Goal: Task Accomplishment & Management: Complete application form

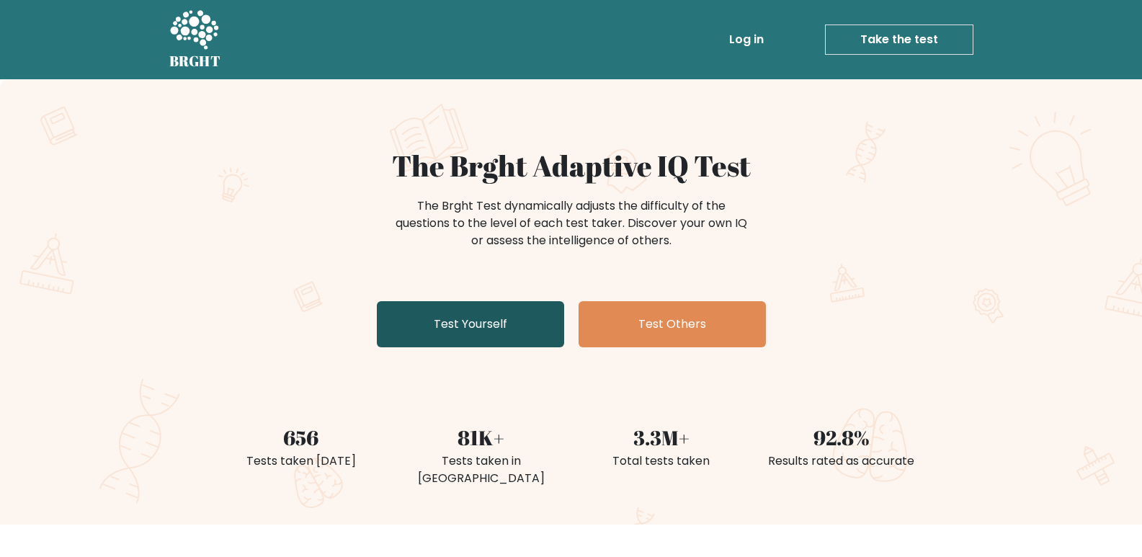
click at [423, 316] on link "Test Yourself" at bounding box center [470, 324] width 187 height 46
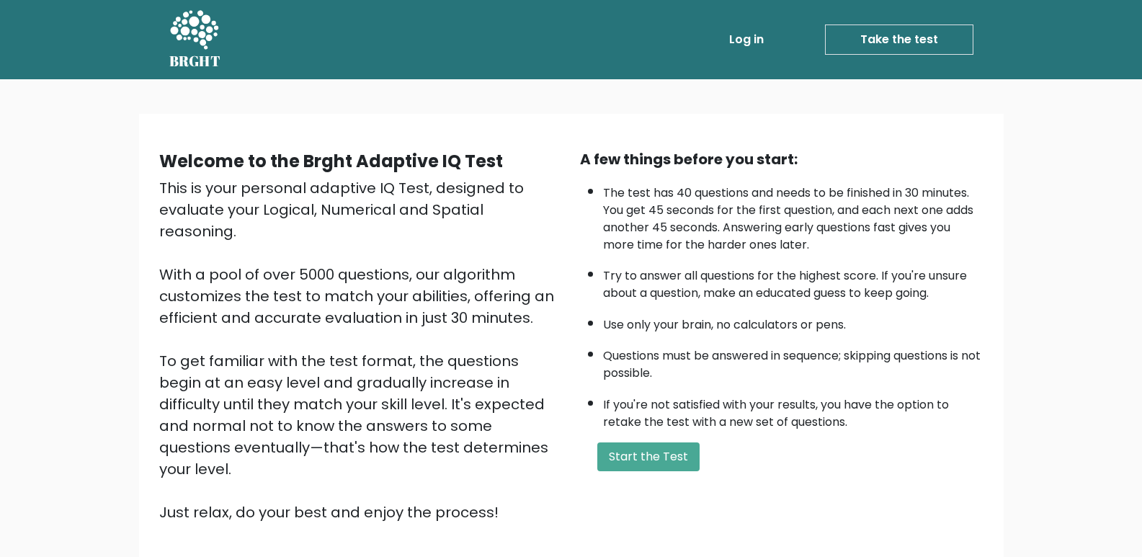
click at [617, 439] on div "A few things before you start: The test has 40 questions and needs to be finish…" at bounding box center [781, 335] width 421 height 375
click at [629, 459] on button "Start the Test" at bounding box center [648, 456] width 102 height 29
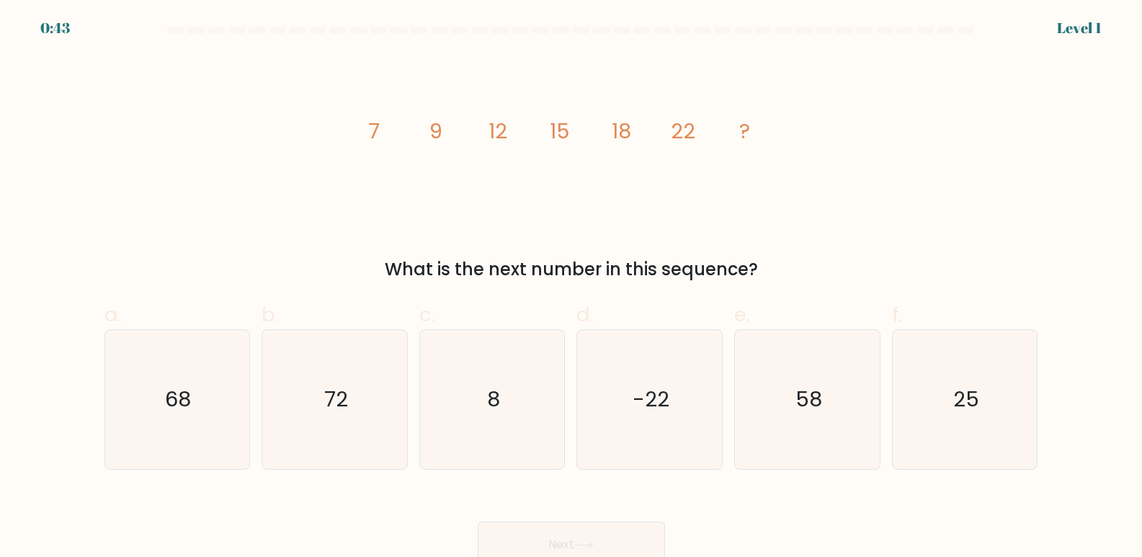
click at [445, 209] on icon "image/svg+xml 7 9 12 15 18 22 ?" at bounding box center [571, 138] width 432 height 167
click at [874, 285] on form at bounding box center [571, 297] width 1142 height 541
click at [981, 359] on icon "25" at bounding box center [965, 399] width 139 height 139
click at [572, 288] on input "f. 25" at bounding box center [571, 283] width 1 height 9
radio input "true"
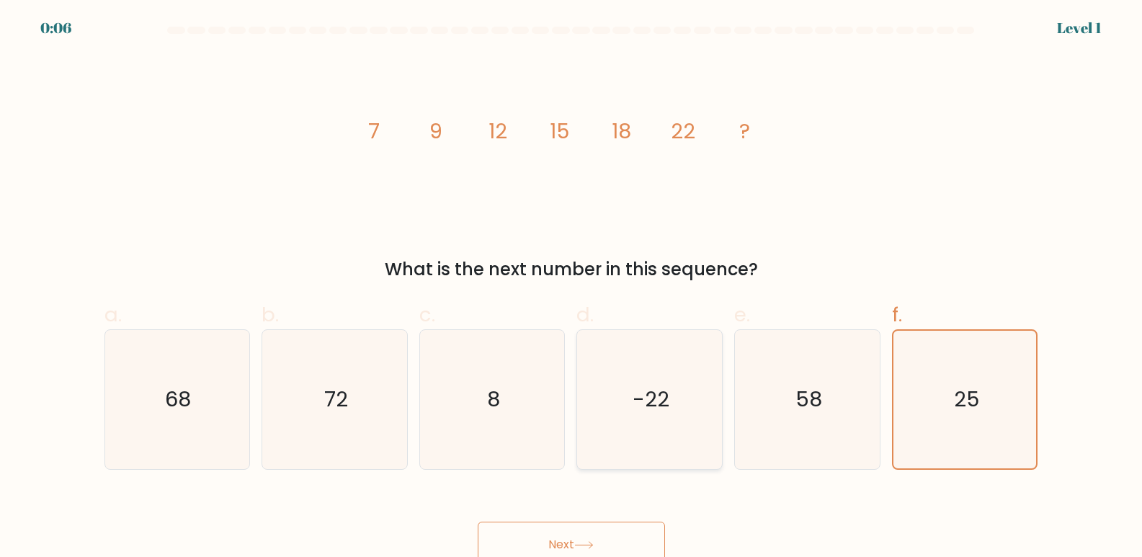
scroll to position [11, 0]
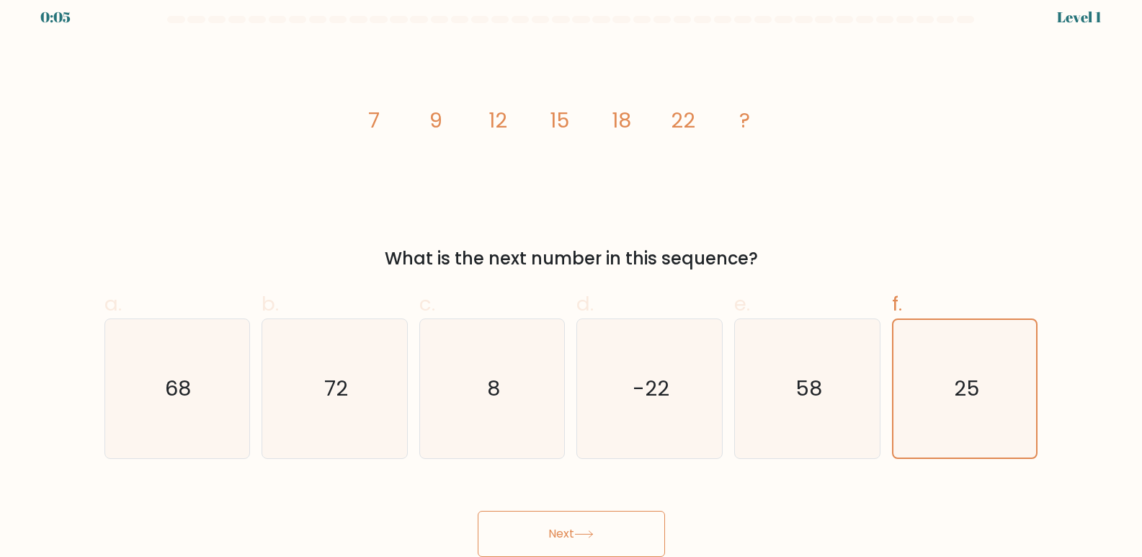
click at [568, 523] on button "Next" at bounding box center [571, 534] width 187 height 46
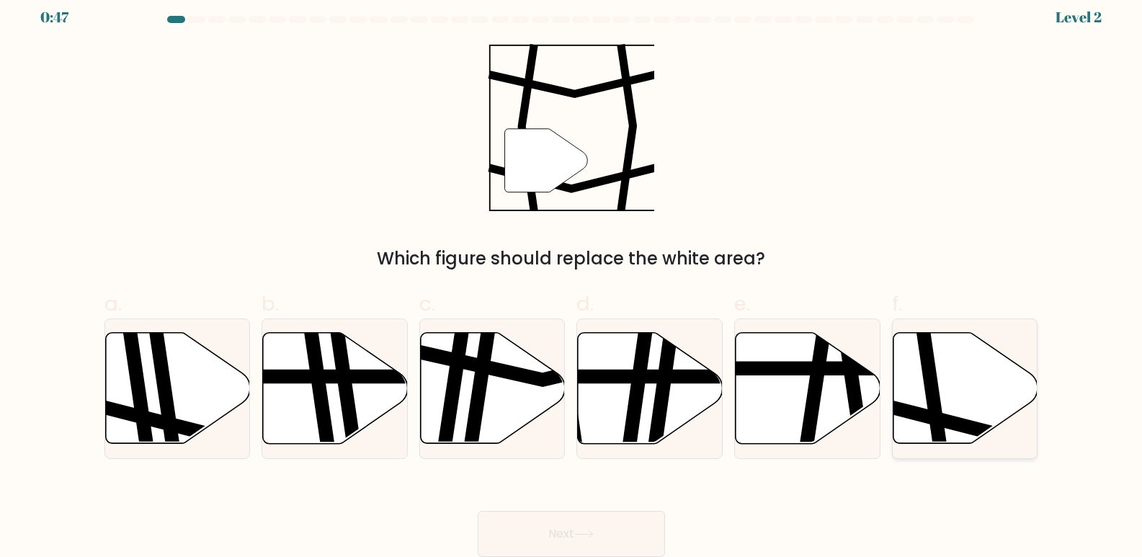
click at [937, 357] on icon at bounding box center [965, 388] width 145 height 111
click at [572, 277] on input "f." at bounding box center [571, 272] width 1 height 9
radio input "true"
click at [529, 538] on button "Next" at bounding box center [571, 534] width 187 height 46
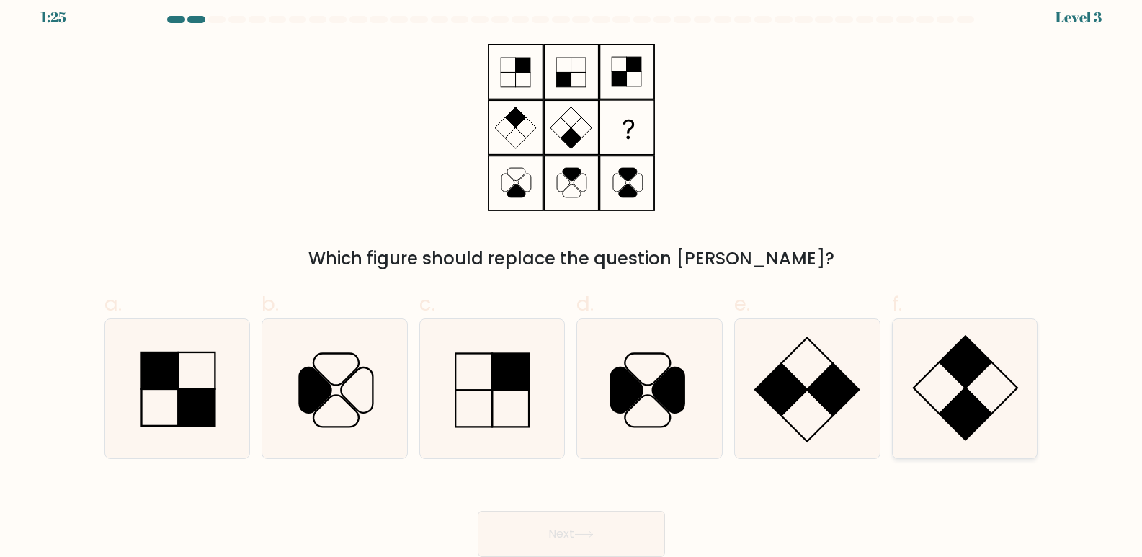
click at [974, 378] on rect at bounding box center [965, 362] width 52 height 52
click at [572, 277] on input "f." at bounding box center [571, 272] width 1 height 9
radio input "true"
click at [612, 525] on button "Next" at bounding box center [571, 534] width 187 height 46
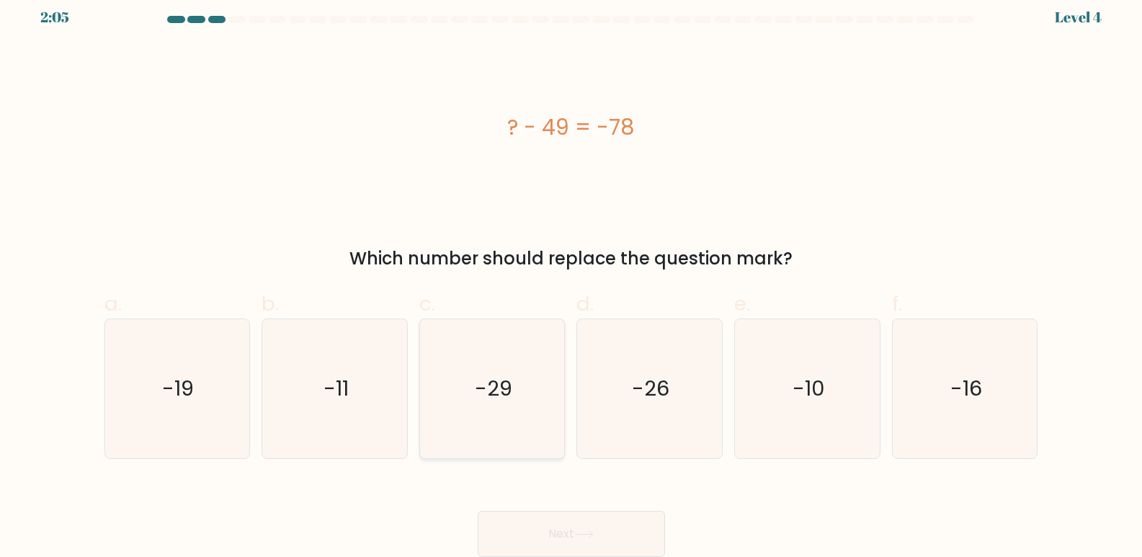
click at [518, 398] on icon "-29" at bounding box center [492, 388] width 139 height 139
click at [571, 277] on input "c. -29" at bounding box center [571, 272] width 1 height 9
radio input "true"
click at [528, 517] on button "Next" at bounding box center [571, 534] width 187 height 46
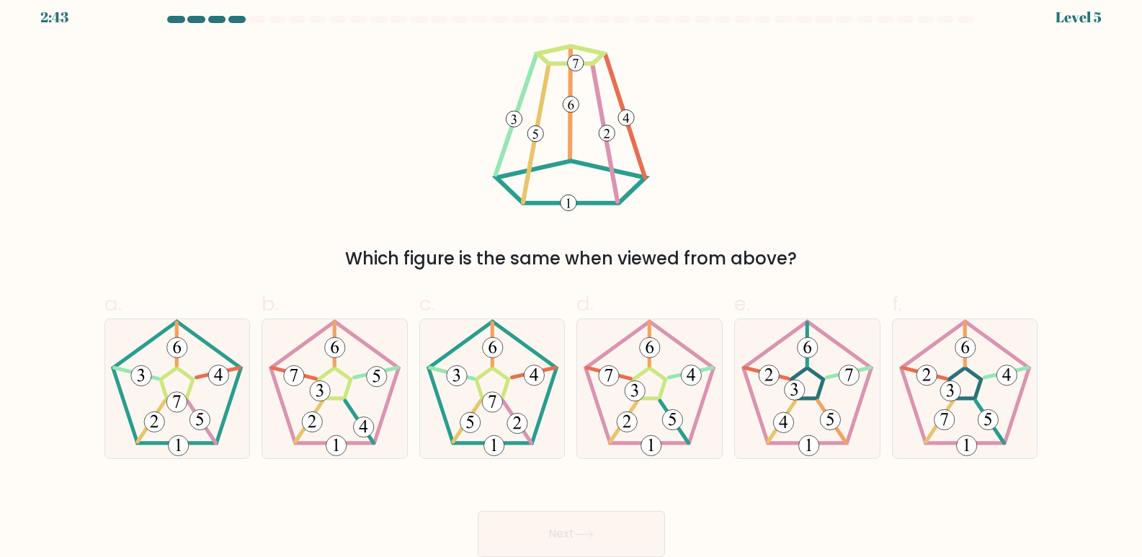
click at [200, 211] on div "Which figure is the same when viewed from above?" at bounding box center [571, 158] width 951 height 228
click at [395, 410] on icon at bounding box center [334, 388] width 139 height 139
click at [571, 277] on input "b." at bounding box center [571, 272] width 1 height 9
radio input "true"
click at [466, 421] on 419 at bounding box center [470, 422] width 20 height 20
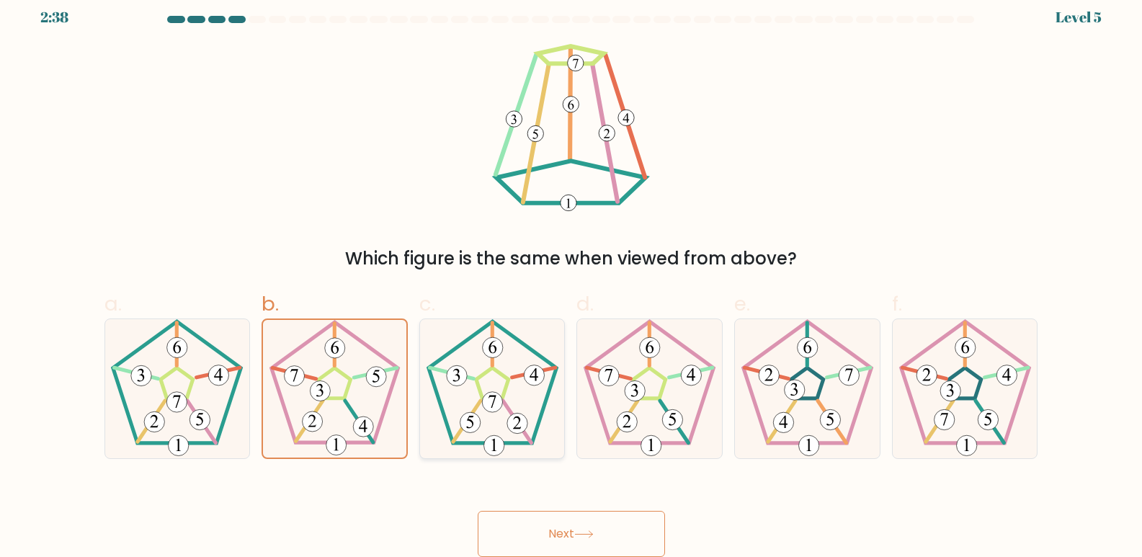
click at [571, 277] on input "c." at bounding box center [571, 272] width 1 height 9
radio input "true"
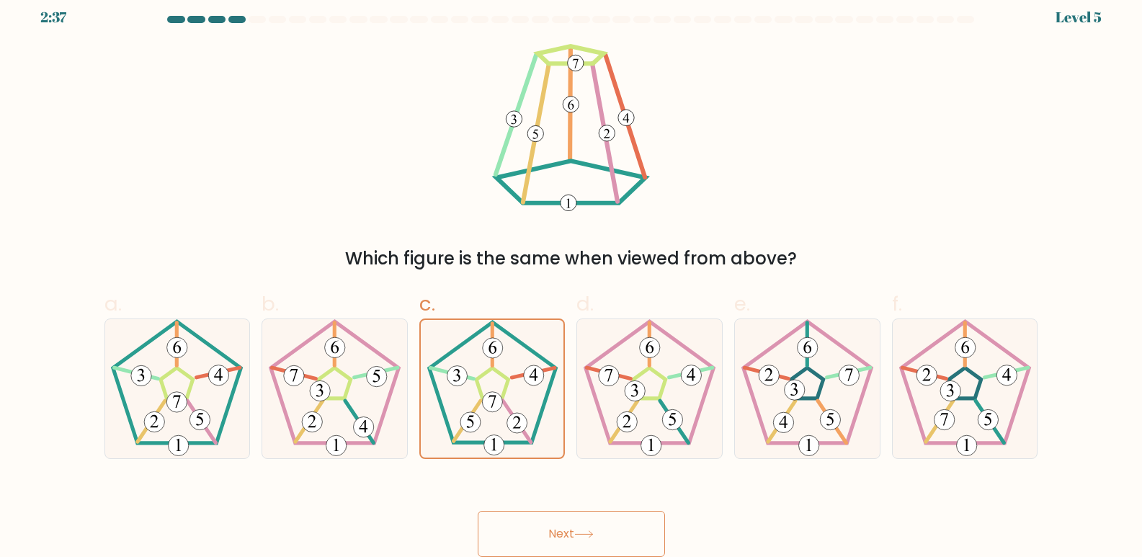
click at [565, 543] on button "Next" at bounding box center [571, 534] width 187 height 46
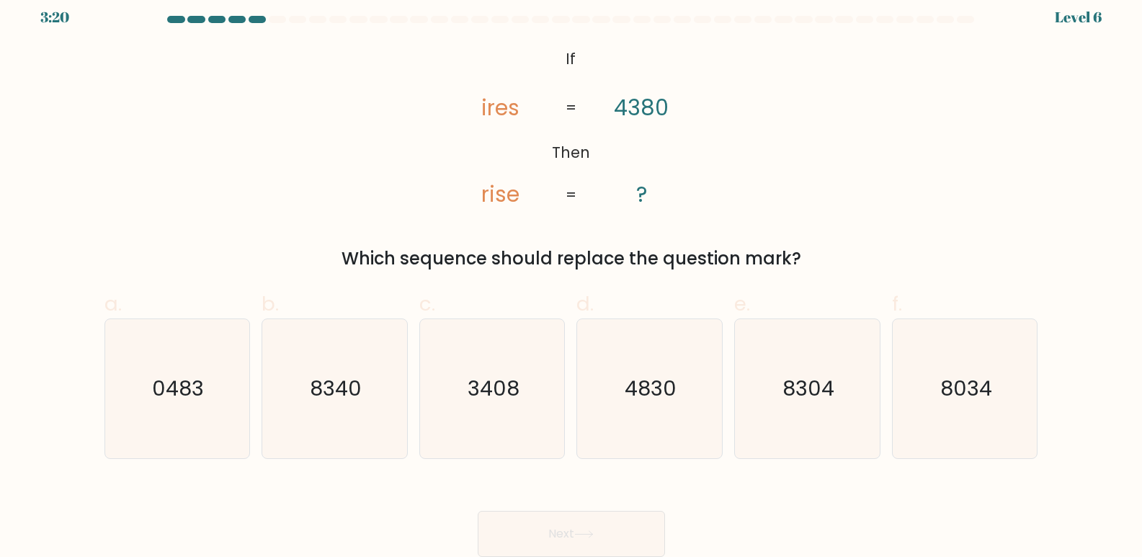
click at [282, 200] on div "@import url('https://fonts.googleapis.com/css?family=Abril+Fatface:400,100,100i…" at bounding box center [571, 158] width 951 height 228
click at [965, 414] on icon "8034" at bounding box center [965, 388] width 139 height 139
click at [572, 277] on input "f. 8034" at bounding box center [571, 272] width 1 height 9
radio input "true"
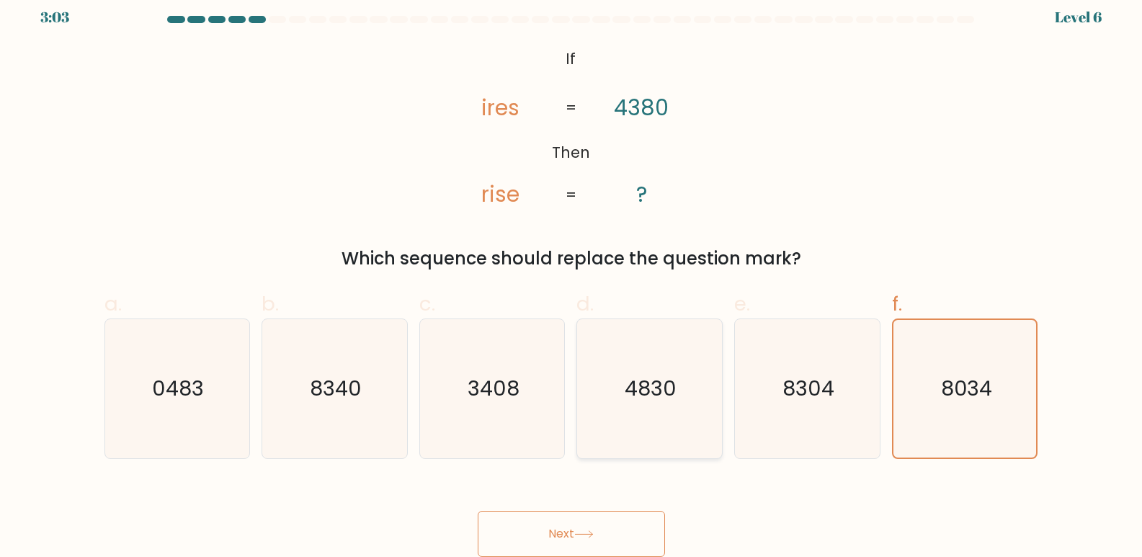
click at [635, 380] on text "4830" at bounding box center [651, 389] width 52 height 29
click at [572, 277] on input "d. 4830" at bounding box center [571, 272] width 1 height 9
radio input "true"
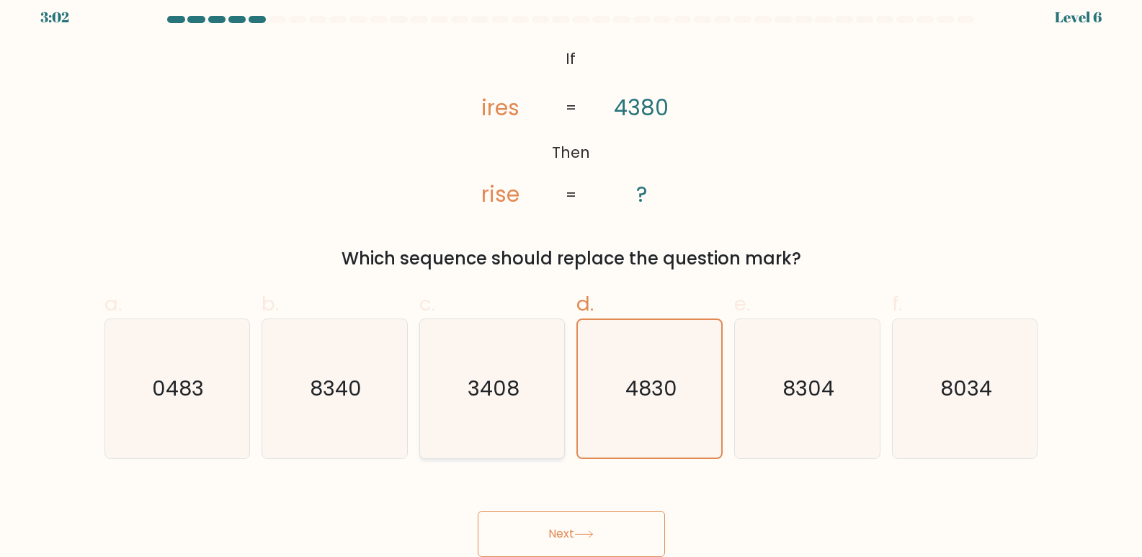
click at [523, 398] on icon "3408" at bounding box center [492, 388] width 139 height 139
click at [571, 277] on input "c. 3408" at bounding box center [571, 272] width 1 height 9
radio input "true"
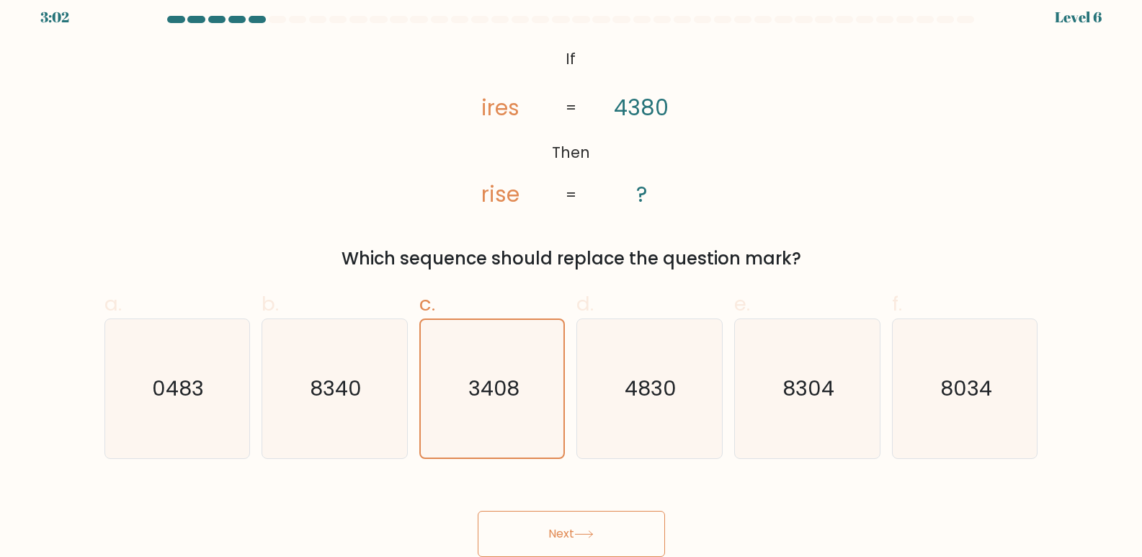
click at [547, 540] on button "Next" at bounding box center [571, 534] width 187 height 46
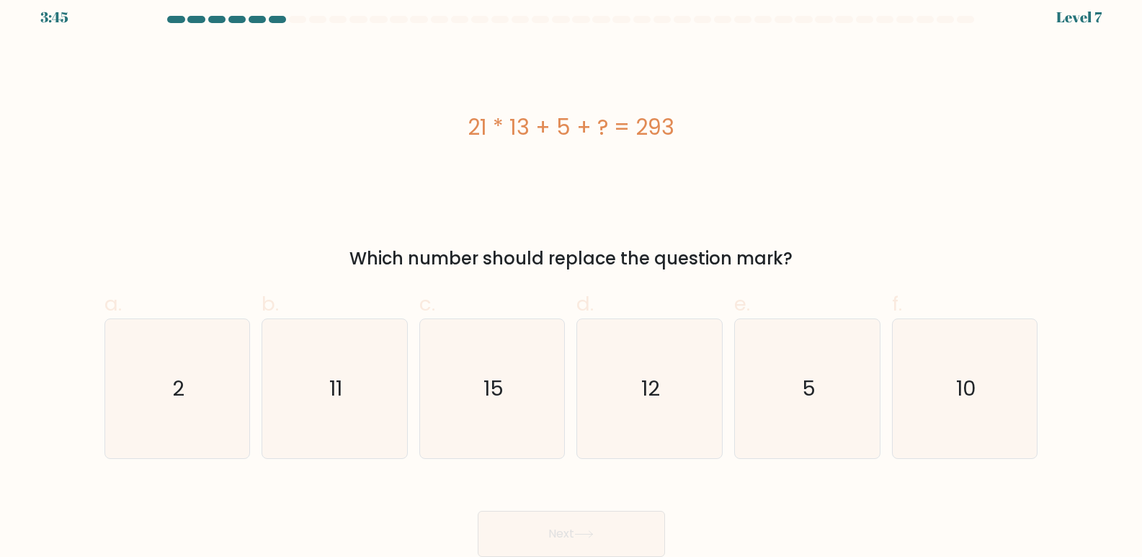
click at [316, 239] on div "21 * 13 + 5 + ? = 293 Which number should replace the question mark?" at bounding box center [571, 158] width 951 height 228
click at [308, 225] on div "21 * 13 + 5 + ? = 293 Which number should replace the question mark?" at bounding box center [571, 158] width 951 height 228
click at [296, 233] on div "21 * 13 + 5 + ? = 293 Which number should replace the question mark?" at bounding box center [571, 158] width 951 height 228
click at [517, 355] on icon "15" at bounding box center [492, 388] width 139 height 139
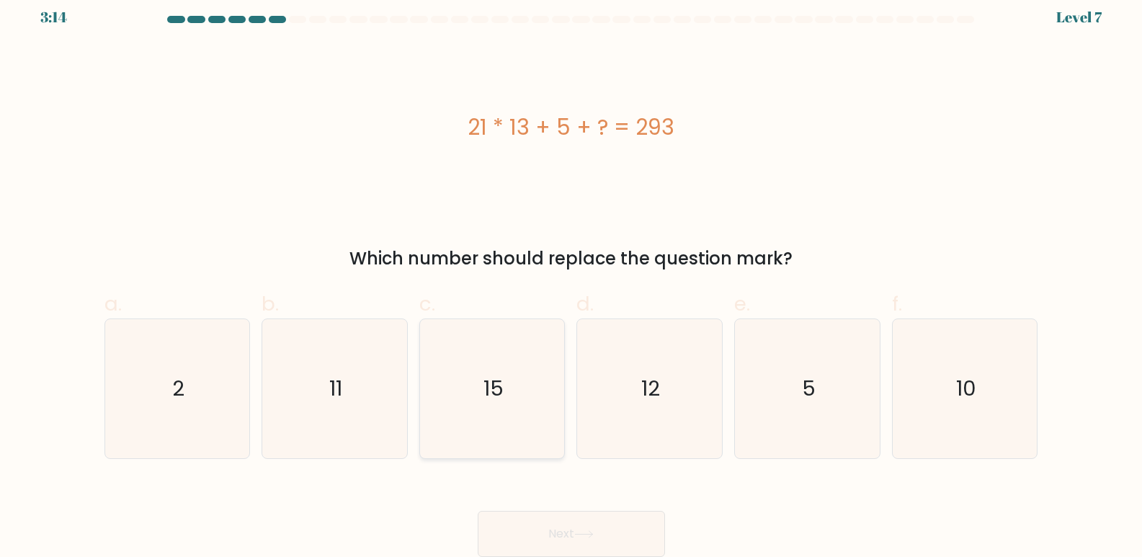
click at [571, 277] on input "c. 15" at bounding box center [571, 272] width 1 height 9
radio input "true"
click at [550, 510] on div "Next" at bounding box center [571, 516] width 951 height 81
click at [551, 519] on button "Next" at bounding box center [571, 534] width 187 height 46
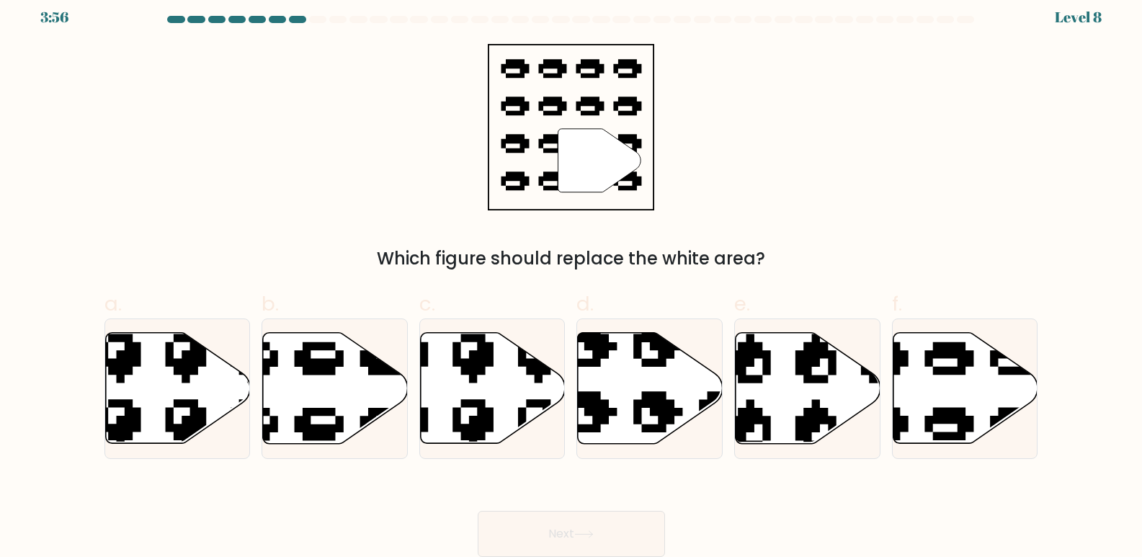
click at [305, 184] on div "" Which figure should replace the white area?" at bounding box center [571, 158] width 951 height 228
click at [919, 403] on icon at bounding box center [965, 388] width 145 height 111
click at [572, 277] on input "f." at bounding box center [571, 272] width 1 height 9
radio input "true"
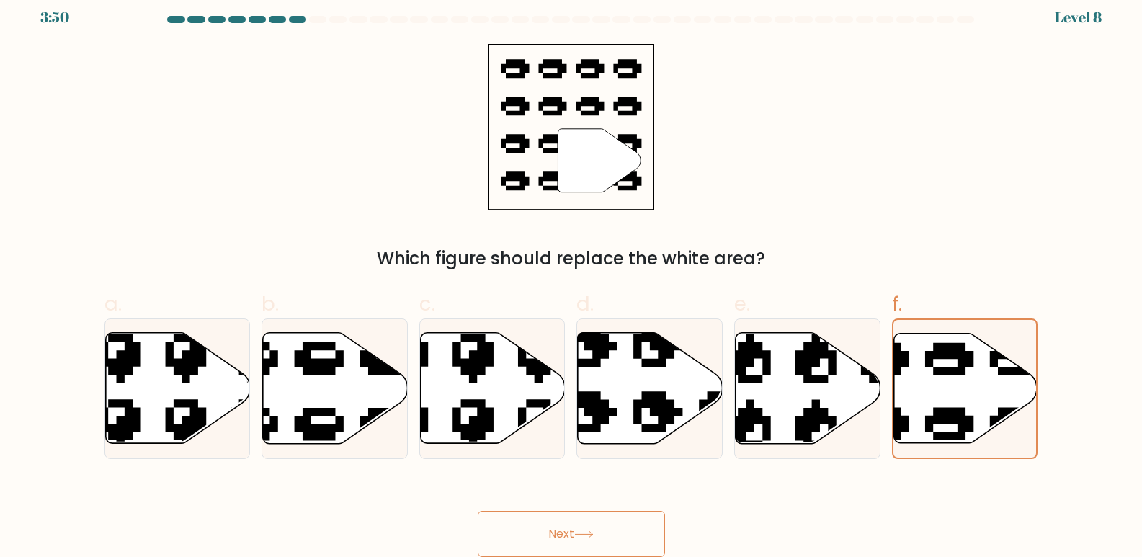
click at [612, 535] on button "Next" at bounding box center [571, 534] width 187 height 46
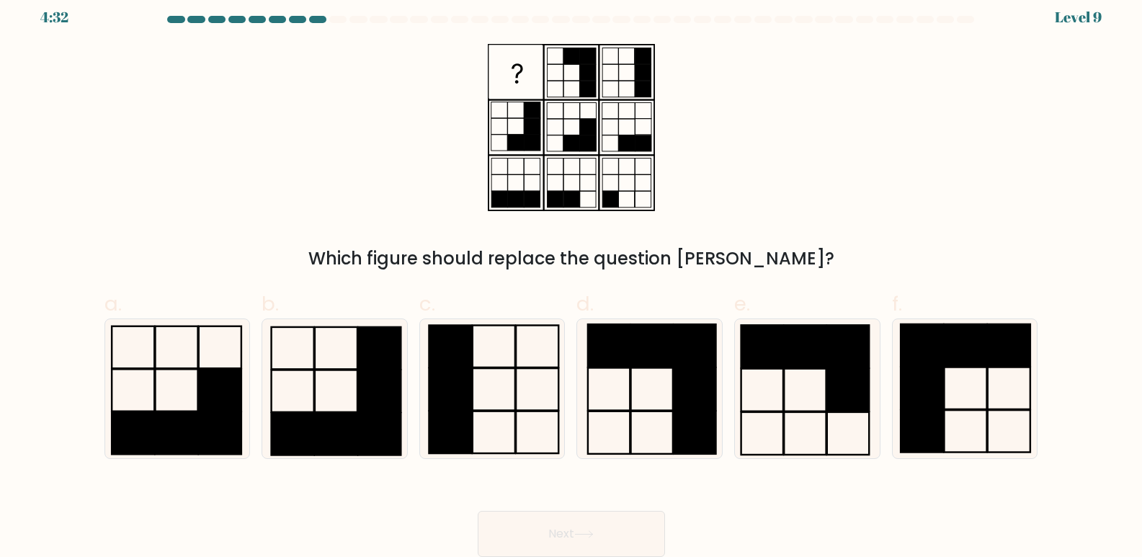
click at [252, 167] on div "Which figure should replace the question mark?" at bounding box center [571, 158] width 951 height 228
click at [693, 421] on rect at bounding box center [695, 432] width 42 height 43
click at [572, 277] on input "d." at bounding box center [571, 272] width 1 height 9
radio input "true"
click at [618, 526] on button "Next" at bounding box center [571, 534] width 187 height 46
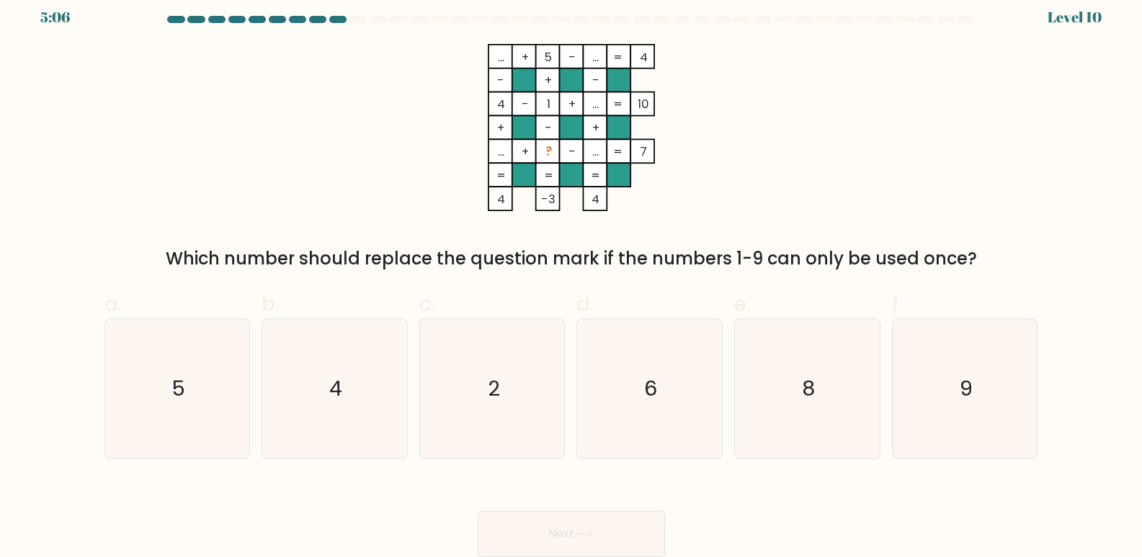
click at [347, 197] on div "... + 5 - ... 4 - + - 4 - 1 + ... 10 + - + ... + ? - ... = 7 = = = = 4 -3 4 = W…" at bounding box center [571, 158] width 951 height 228
click at [974, 398] on icon "9" at bounding box center [965, 388] width 139 height 139
click at [572, 277] on input "f. 9" at bounding box center [571, 272] width 1 height 9
radio input "true"
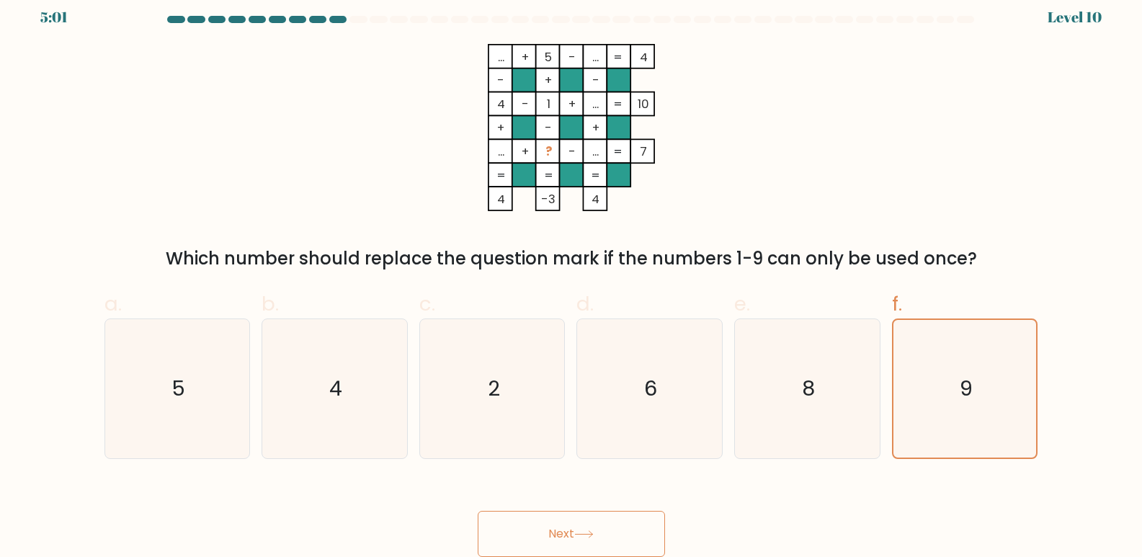
click at [630, 534] on button "Next" at bounding box center [571, 534] width 187 height 46
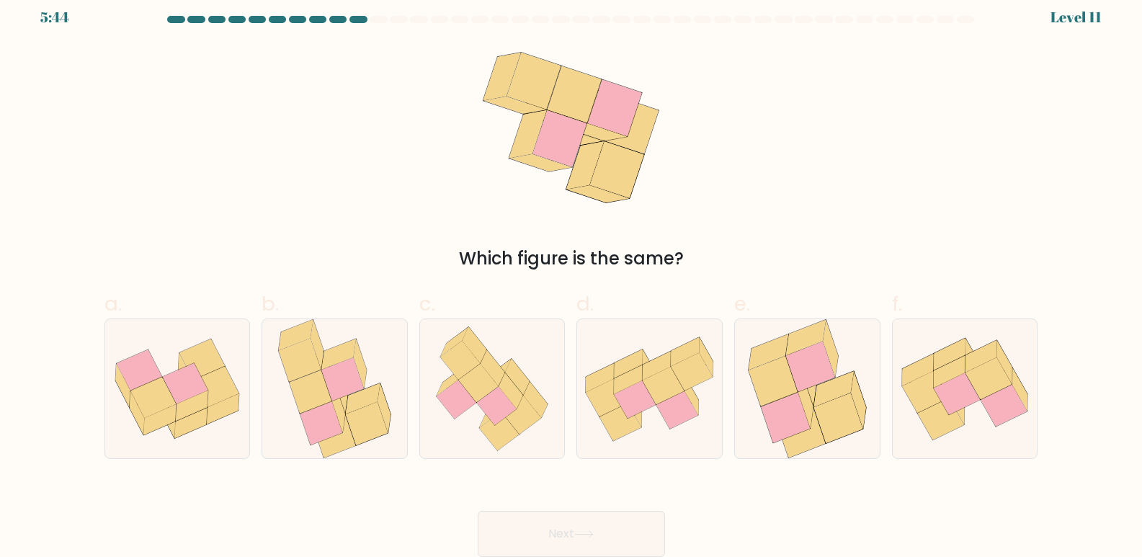
click at [267, 126] on div "Which figure is the same?" at bounding box center [571, 158] width 951 height 228
click at [493, 390] on icon at bounding box center [491, 388] width 28 height 30
click at [571, 277] on input "c." at bounding box center [571, 272] width 1 height 9
radio input "true"
click at [553, 525] on button "Next" at bounding box center [571, 534] width 187 height 46
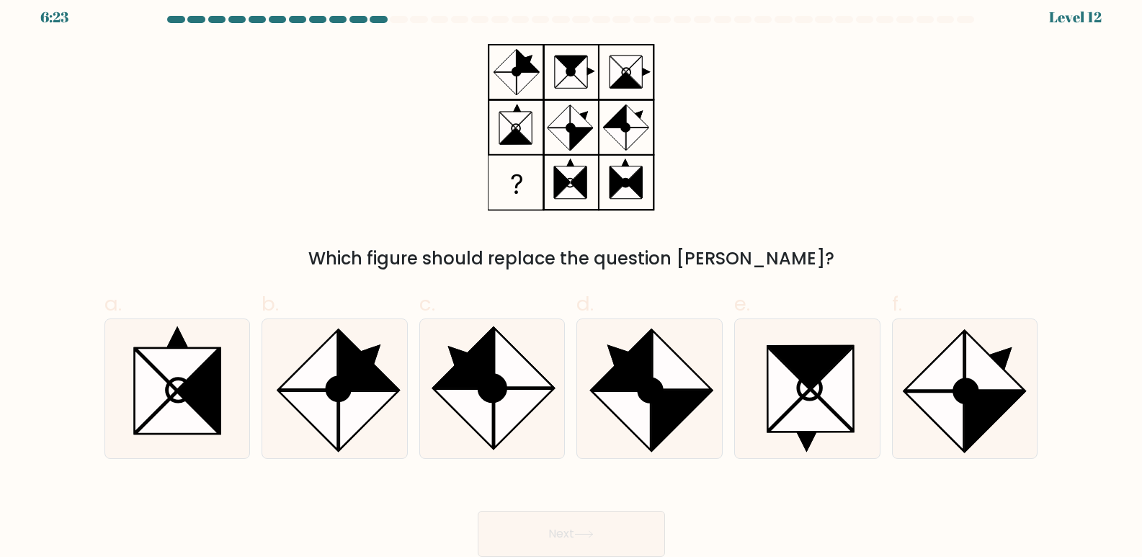
click at [303, 185] on div "Which figure should replace the question mark?" at bounding box center [571, 158] width 951 height 228
click at [402, 136] on div "Which figure should replace the question mark?" at bounding box center [571, 158] width 951 height 228
click at [394, 140] on div "Which figure should replace the question mark?" at bounding box center [571, 158] width 951 height 228
click at [606, 398] on icon at bounding box center [621, 420] width 59 height 59
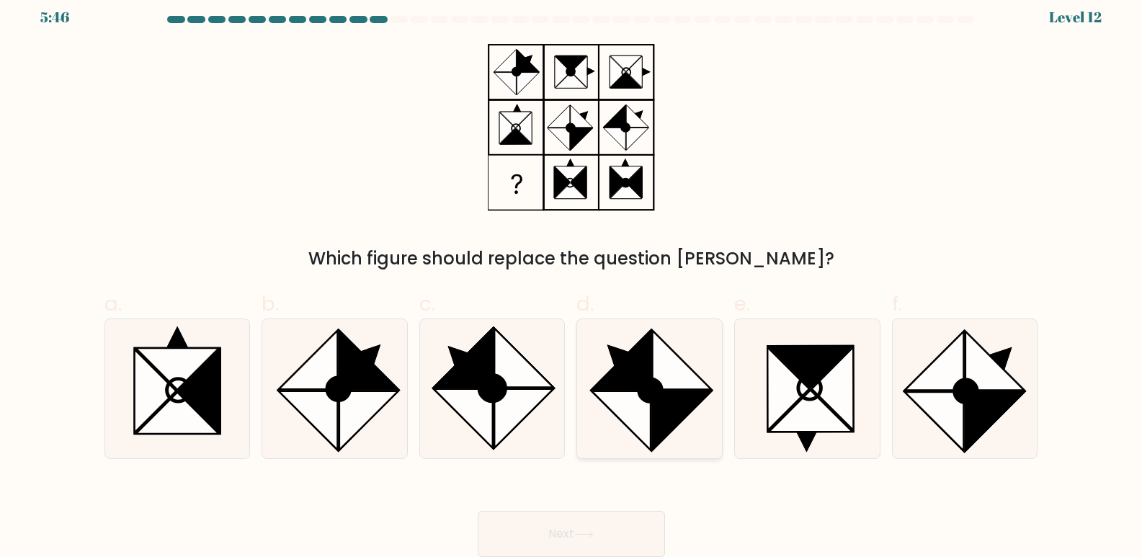
click at [572, 277] on input "d." at bounding box center [571, 272] width 1 height 9
radio input "true"
click at [617, 525] on button "Next" at bounding box center [571, 534] width 187 height 46
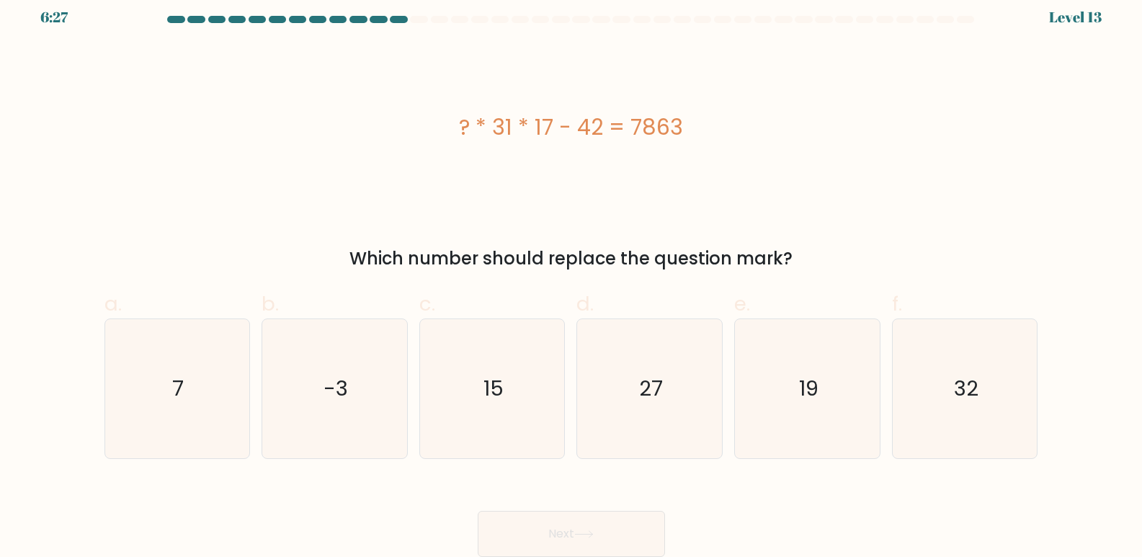
click at [278, 217] on div "? * 31 * 17 - 42 = 7863 Which number should replace the question mark?" at bounding box center [571, 158] width 951 height 228
click at [251, 265] on div "Which number should replace the question mark?" at bounding box center [571, 259] width 916 height 26
click at [537, 404] on icon "15" at bounding box center [492, 388] width 139 height 139
click at [571, 277] on input "c. 15" at bounding box center [571, 272] width 1 height 9
radio input "true"
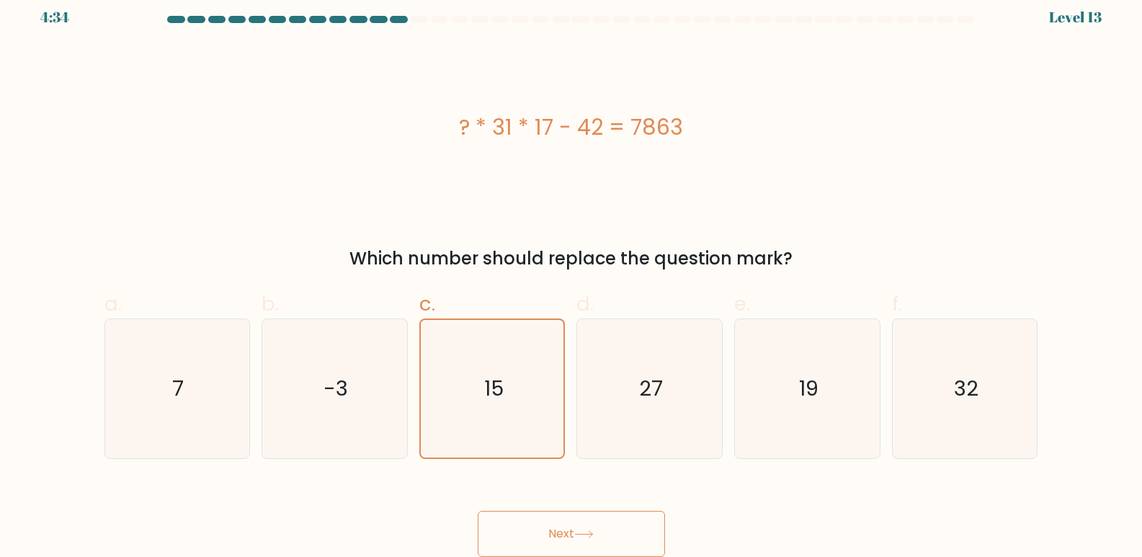
click at [554, 523] on button "Next" at bounding box center [571, 534] width 187 height 46
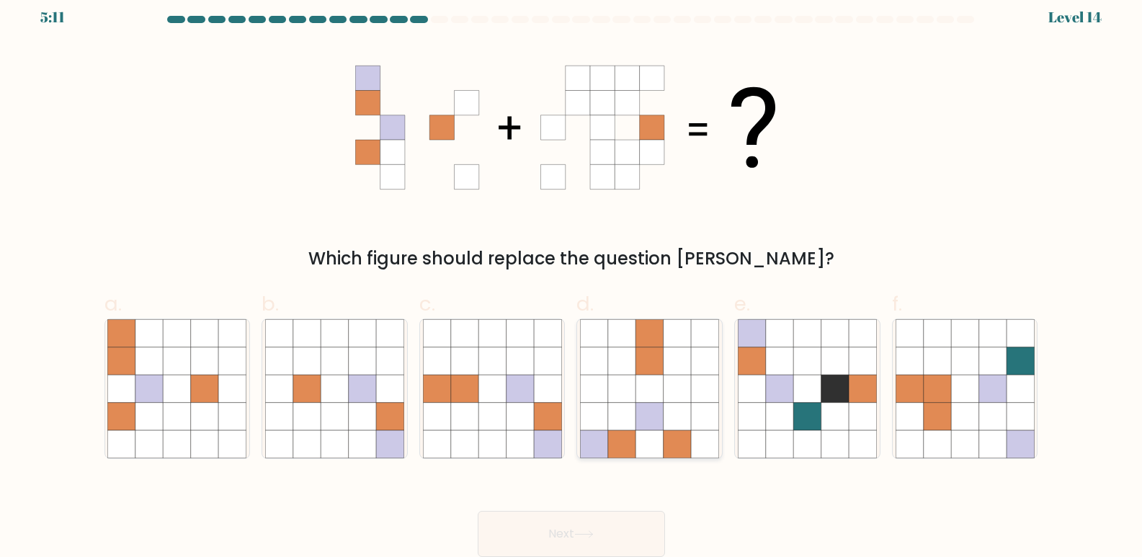
click at [700, 389] on icon at bounding box center [704, 388] width 27 height 27
click at [572, 277] on input "d." at bounding box center [571, 272] width 1 height 9
radio input "true"
click at [615, 526] on button "Next" at bounding box center [571, 534] width 187 height 46
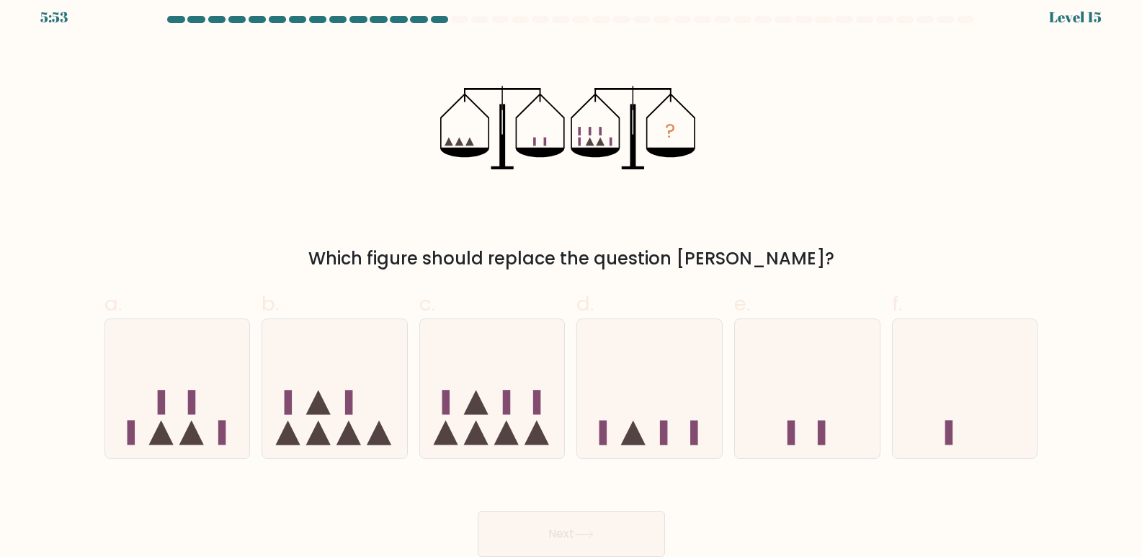
click at [242, 191] on div "? Which figure should replace the question mark?" at bounding box center [571, 158] width 951 height 228
click at [182, 244] on div "? Which figure should replace the question mark?" at bounding box center [571, 158] width 951 height 228
click at [439, 438] on icon at bounding box center [445, 432] width 24 height 24
click at [571, 277] on input "c." at bounding box center [571, 272] width 1 height 9
radio input "true"
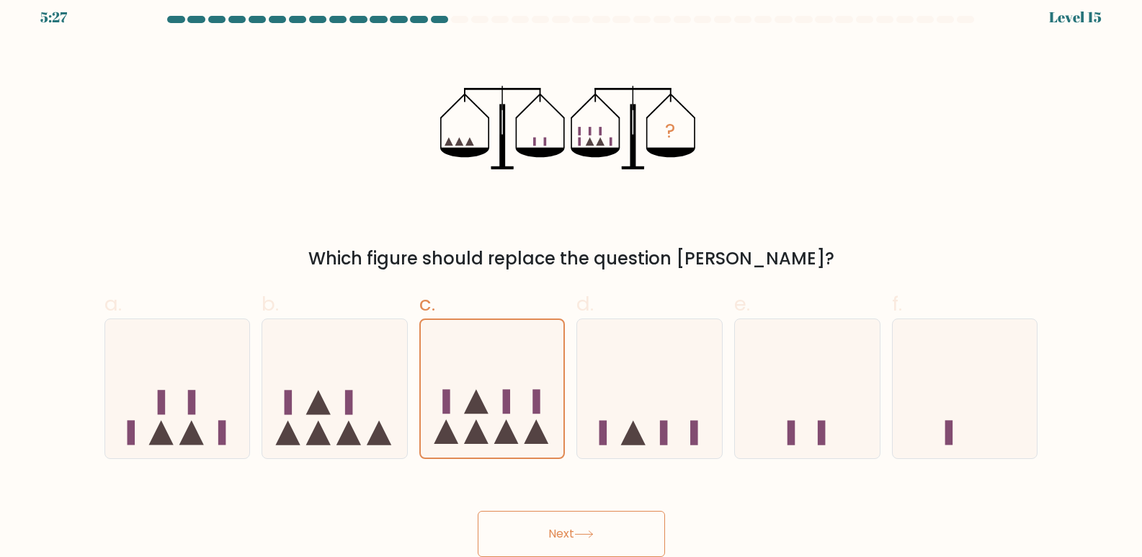
click at [545, 533] on button "Next" at bounding box center [571, 534] width 187 height 46
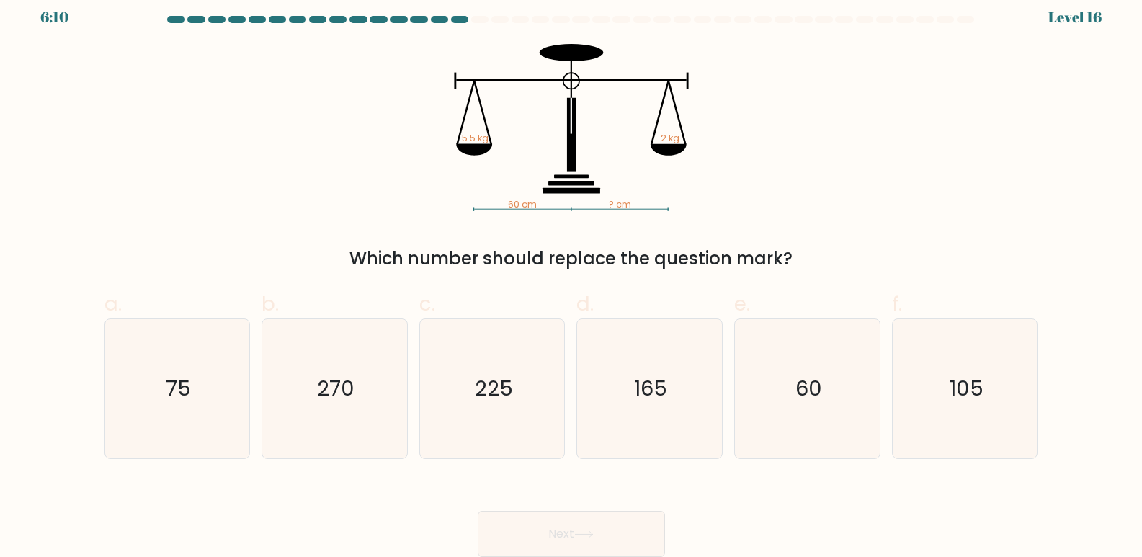
click at [218, 112] on div "60 cm ? cm 5.5 kg 2 kg Which number should replace the question mark?" at bounding box center [571, 158] width 951 height 228
click at [89, 215] on form at bounding box center [571, 286] width 1142 height 541
drag, startPoint x: 664, startPoint y: 405, endPoint x: 599, endPoint y: 450, distance: 78.6
click at [662, 405] on icon "165" at bounding box center [649, 388] width 139 height 139
click at [572, 277] on input "d. 165" at bounding box center [571, 272] width 1 height 9
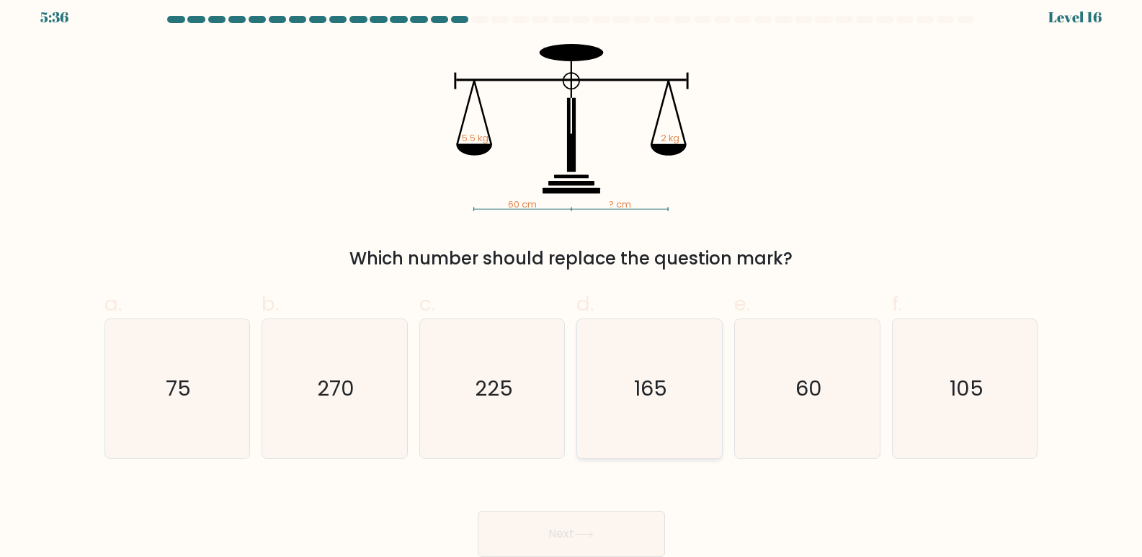
radio input "true"
click at [555, 525] on button "Next" at bounding box center [571, 534] width 187 height 46
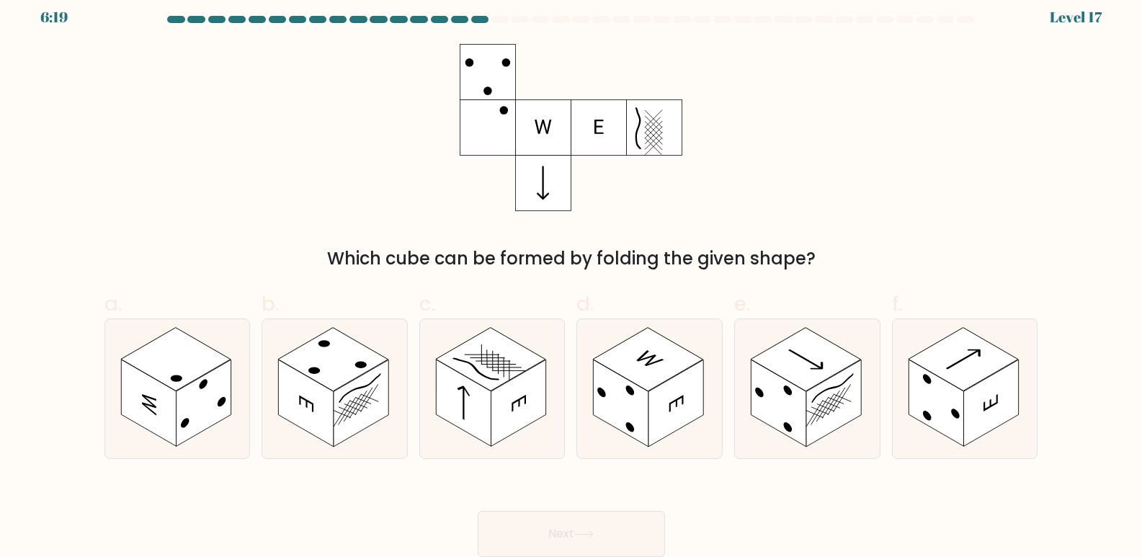
click at [303, 193] on div "Which cube can be formed by folding the given shape?" at bounding box center [571, 158] width 951 height 228
click at [223, 309] on label "a." at bounding box center [177, 374] width 146 height 170
click at [571, 277] on input "a." at bounding box center [571, 272] width 1 height 9
radio input "true"
click at [540, 535] on button "Next" at bounding box center [571, 534] width 187 height 46
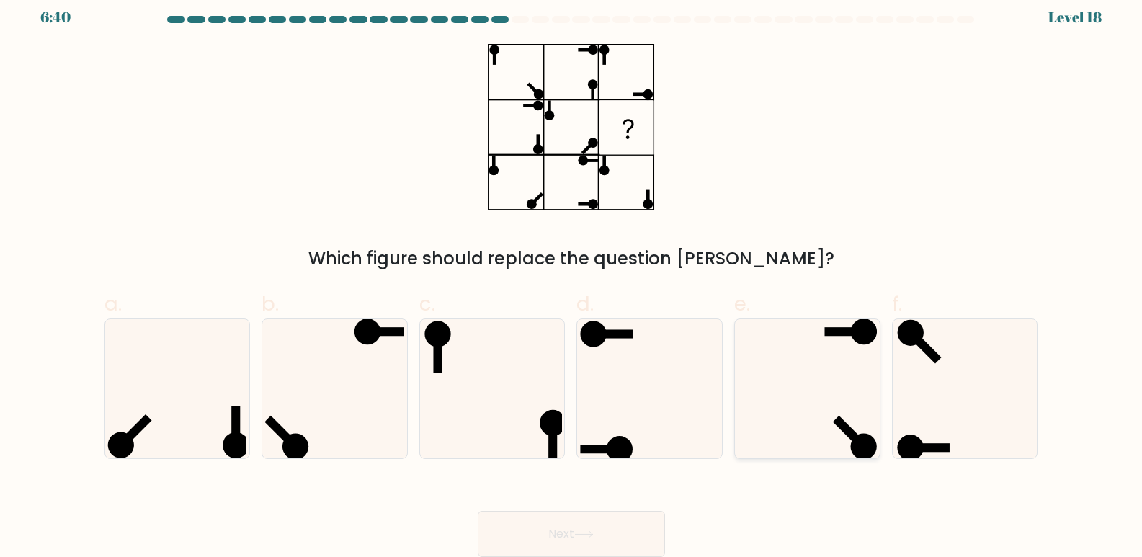
click at [832, 400] on icon at bounding box center [807, 388] width 139 height 139
click at [572, 277] on input "e." at bounding box center [571, 272] width 1 height 9
radio input "true"
click at [620, 526] on button "Next" at bounding box center [571, 534] width 187 height 46
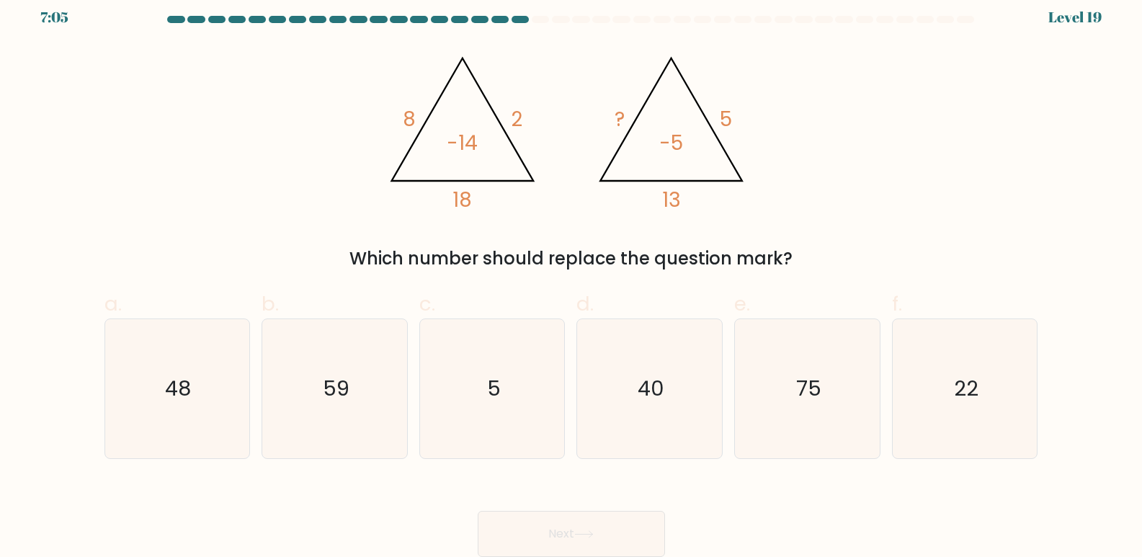
click at [8, 189] on form at bounding box center [571, 286] width 1142 height 541
click at [550, 217] on div "@import url('https://fonts.googleapis.com/css?family=Abril+Fatface:400,100,100i…" at bounding box center [571, 158] width 951 height 228
click at [522, 257] on div "Which number should replace the question mark?" at bounding box center [571, 259] width 916 height 26
click at [195, 390] on icon "48" at bounding box center [176, 388] width 139 height 139
click at [571, 277] on input "a. 48" at bounding box center [571, 272] width 1 height 9
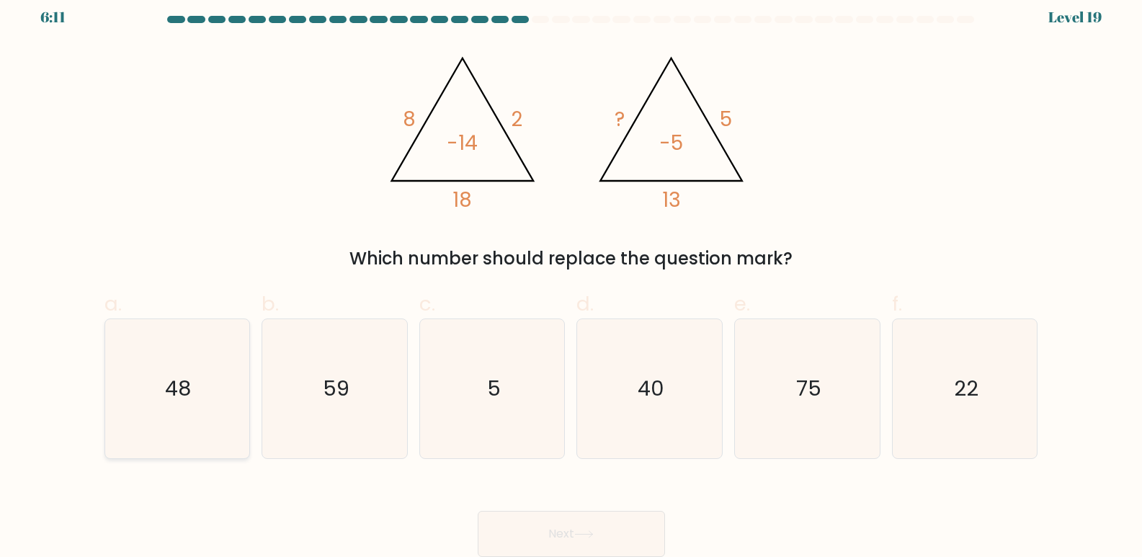
radio input "true"
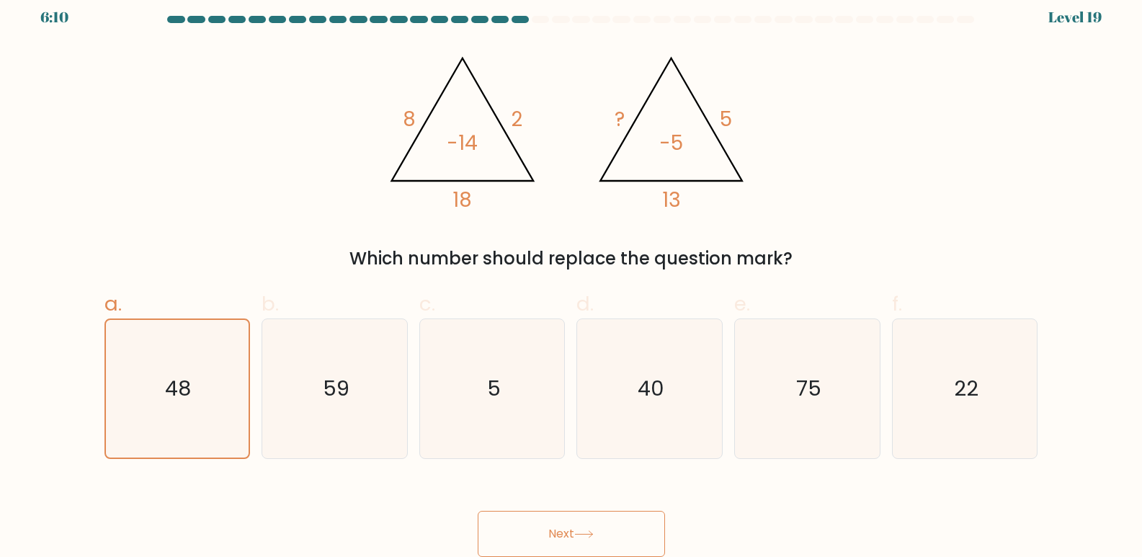
click at [527, 535] on button "Next" at bounding box center [571, 534] width 187 height 46
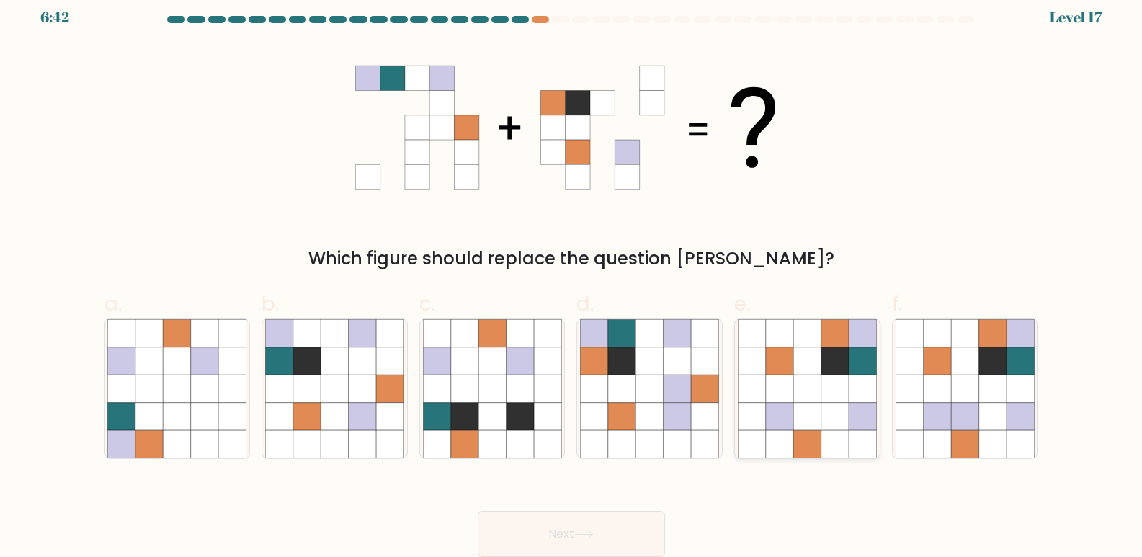
click at [792, 412] on icon at bounding box center [779, 416] width 27 height 27
click at [572, 277] on input "e." at bounding box center [571, 272] width 1 height 9
radio input "true"
click at [594, 518] on button "Next" at bounding box center [571, 534] width 187 height 46
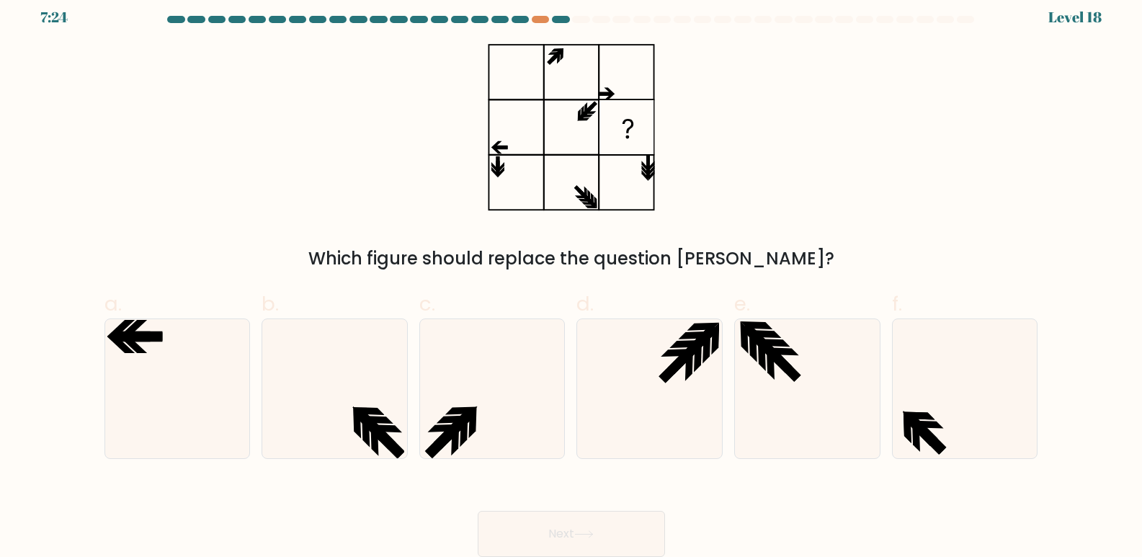
click at [144, 184] on div "Which figure should replace the question mark?" at bounding box center [571, 158] width 951 height 228
click at [159, 177] on div "Which figure should replace the question mark?" at bounding box center [571, 158] width 951 height 228
click at [243, 238] on div "Which figure should replace the question mark?" at bounding box center [571, 158] width 951 height 228
click at [287, 190] on div "Which figure should replace the question mark?" at bounding box center [571, 158] width 951 height 228
click at [354, 380] on icon at bounding box center [334, 388] width 139 height 139
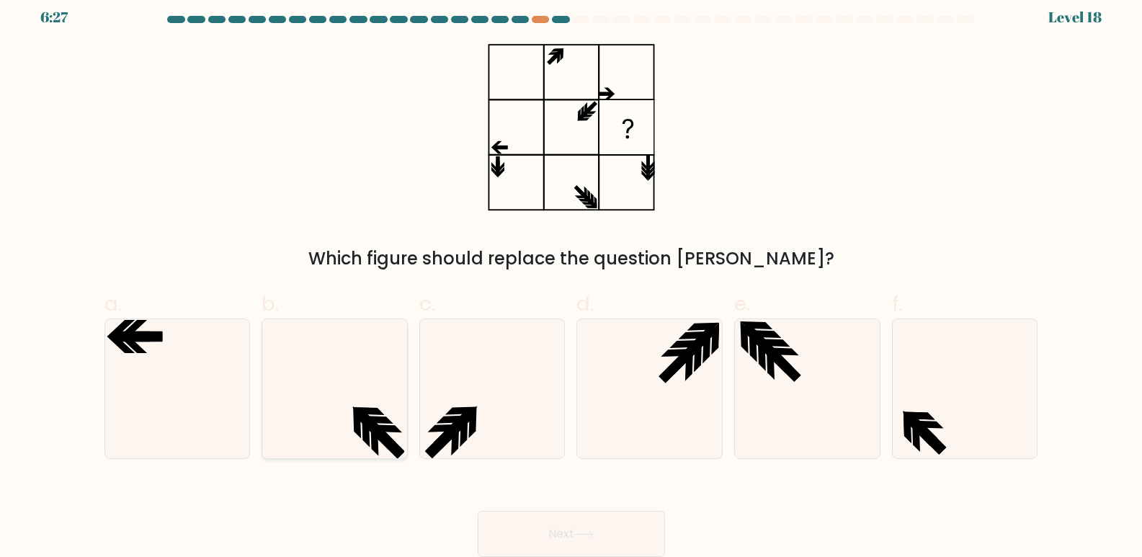
click at [571, 277] on input "b." at bounding box center [571, 272] width 1 height 9
radio input "true"
click at [583, 528] on button "Next" at bounding box center [571, 534] width 187 height 46
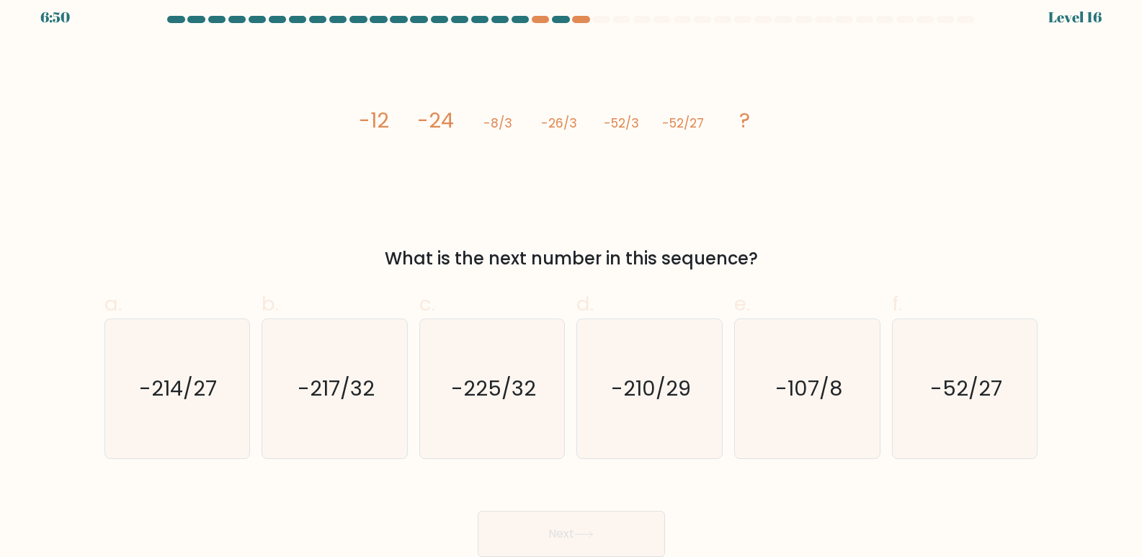
click at [197, 122] on div "image/svg+xml -12 -24 -8/3 -26/3 -52/3 -52/27 ? What is the next number in this…" at bounding box center [571, 158] width 951 height 228
click at [216, 138] on div "image/svg+xml -12 -24 -8/3 -26/3 -52/3 -52/27 ? What is the next number in this…" at bounding box center [571, 158] width 951 height 228
click at [224, 393] on icon "-214/27" at bounding box center [176, 388] width 139 height 139
click at [571, 277] on input "a. -214/27" at bounding box center [571, 272] width 1 height 9
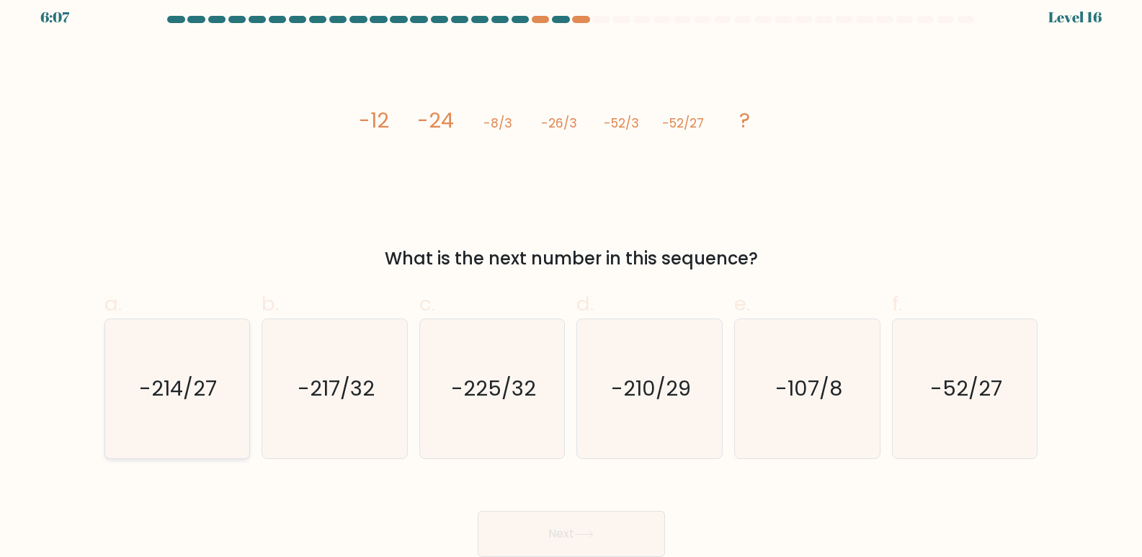
radio input "true"
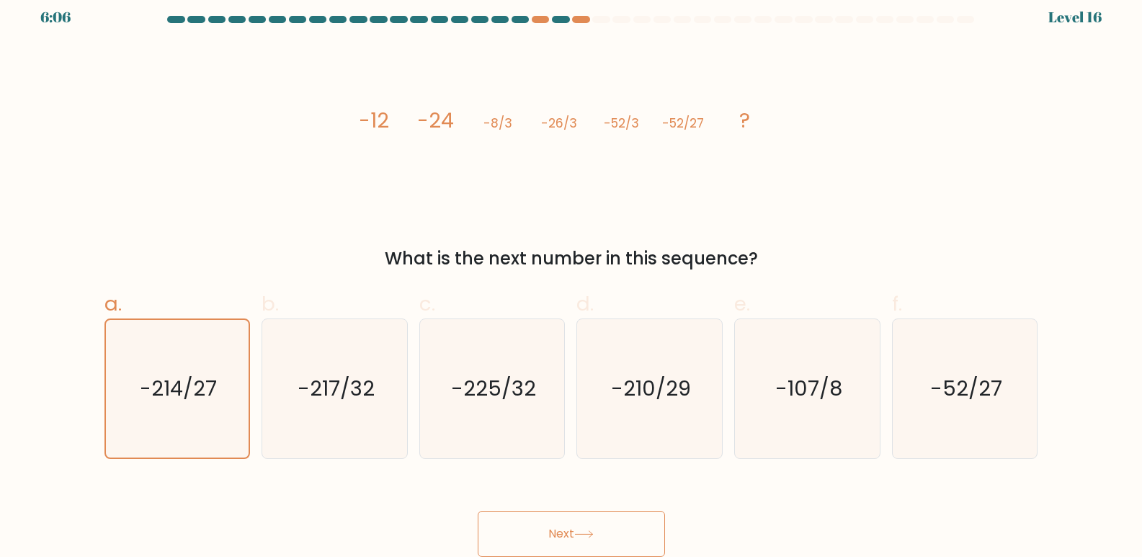
click at [591, 526] on button "Next" at bounding box center [571, 534] width 187 height 46
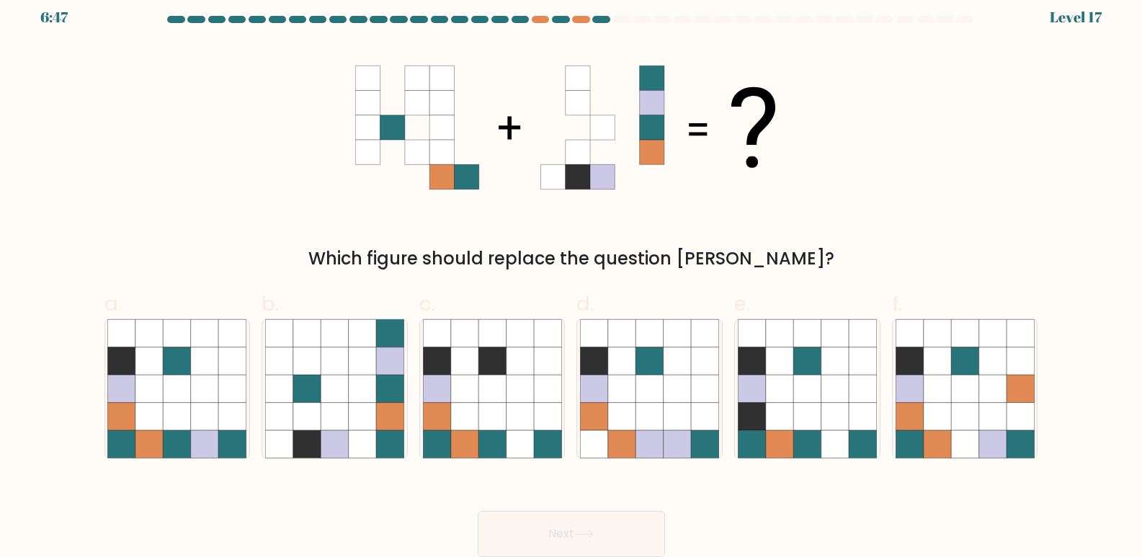
click at [13, 206] on form at bounding box center [571, 286] width 1142 height 541
click at [214, 447] on icon at bounding box center [204, 443] width 27 height 27
click at [571, 277] on input "a." at bounding box center [571, 272] width 1 height 9
radio input "true"
click at [608, 522] on button "Next" at bounding box center [571, 534] width 187 height 46
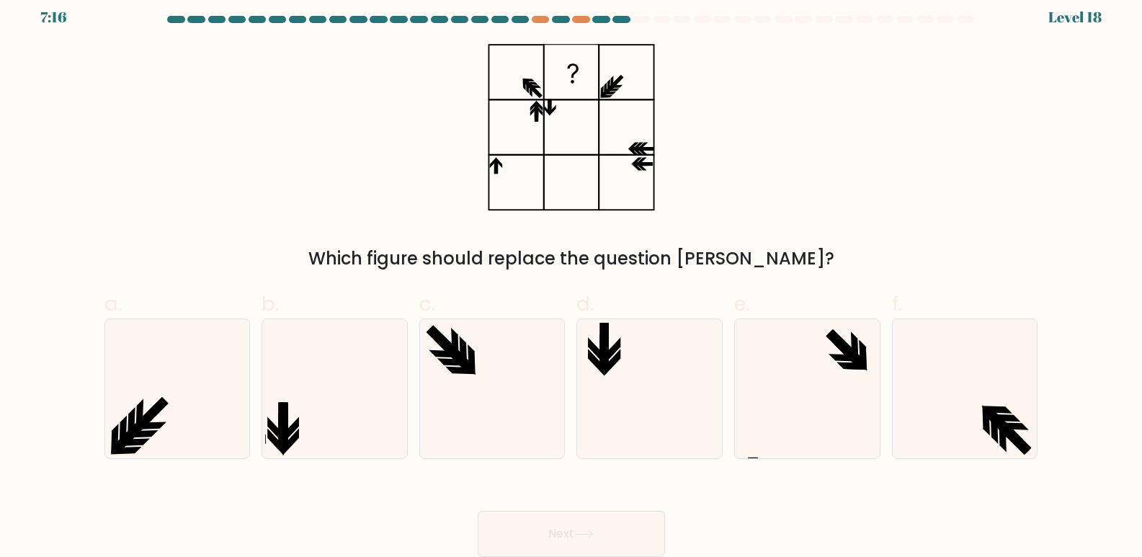
click at [235, 163] on div "Which figure should replace the question mark?" at bounding box center [571, 158] width 951 height 228
click at [300, 437] on icon at bounding box center [334, 388] width 139 height 139
click at [571, 277] on input "b." at bounding box center [571, 272] width 1 height 9
radio input "true"
click at [629, 535] on button "Next" at bounding box center [571, 534] width 187 height 46
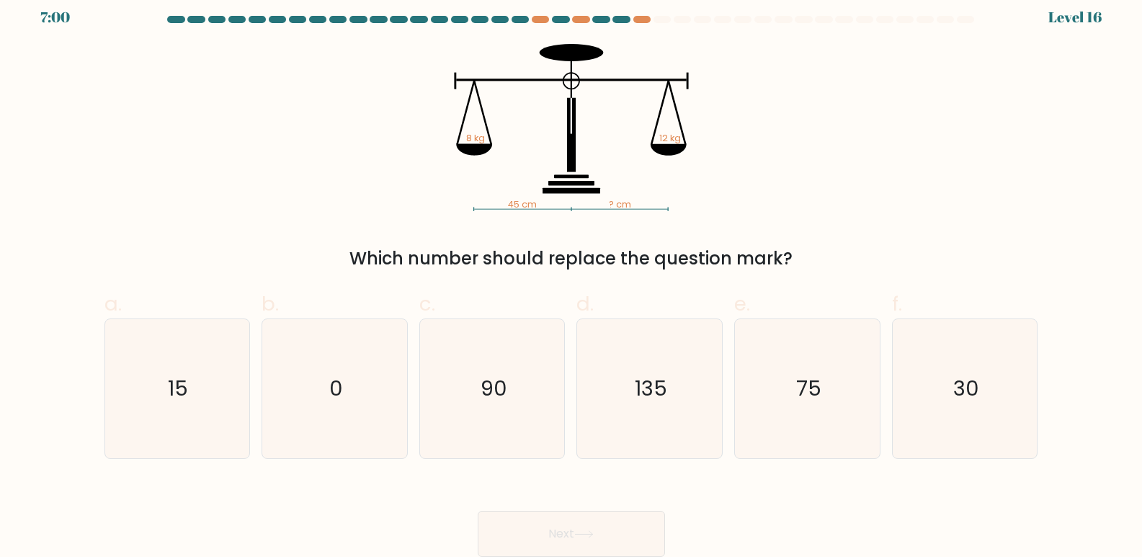
click at [890, 130] on div "45 cm ? cm 8 kg 12 kg Which number should replace the question mark?" at bounding box center [571, 158] width 951 height 228
click at [811, 159] on div "45 cm ? cm 8 kg 12 kg Which number should replace the question mark?" at bounding box center [571, 158] width 951 height 228
click at [782, 232] on div "45 cm ? cm 8 kg 12 kg Which number should replace the question mark?" at bounding box center [571, 158] width 951 height 228
click at [769, 369] on icon "75" at bounding box center [807, 388] width 139 height 139
click at [572, 277] on input "e. 75" at bounding box center [571, 272] width 1 height 9
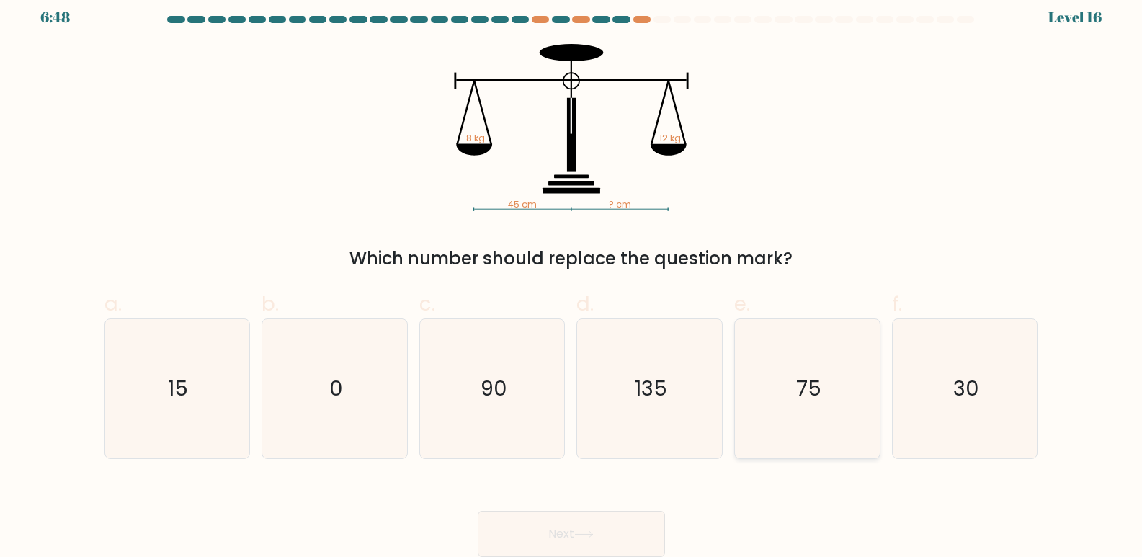
radio input "true"
click at [592, 526] on button "Next" at bounding box center [571, 534] width 187 height 46
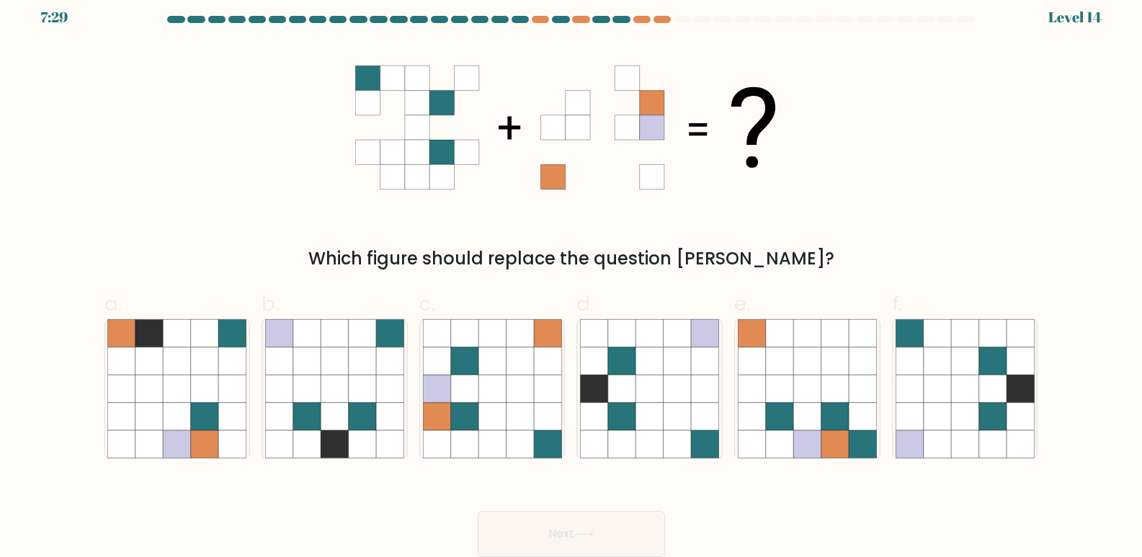
click at [539, 244] on div "Which figure should replace the question mark?" at bounding box center [571, 158] width 951 height 228
click at [543, 390] on icon at bounding box center [547, 388] width 27 height 27
click at [571, 277] on input "c." at bounding box center [571, 272] width 1 height 9
radio input "true"
click at [566, 532] on button "Next" at bounding box center [571, 534] width 187 height 46
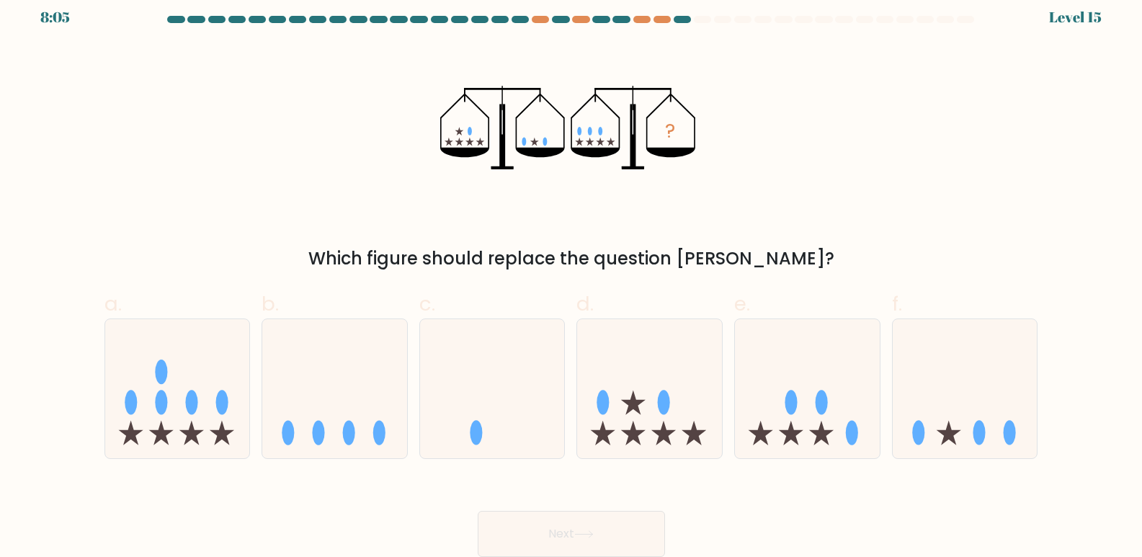
click at [386, 206] on div "? Which figure should replace the question mark?" at bounding box center [571, 158] width 951 height 228
click at [360, 351] on icon at bounding box center [334, 389] width 145 height 120
click at [571, 277] on input "b." at bounding box center [571, 272] width 1 height 9
radio input "true"
click at [632, 513] on button "Next" at bounding box center [571, 534] width 187 height 46
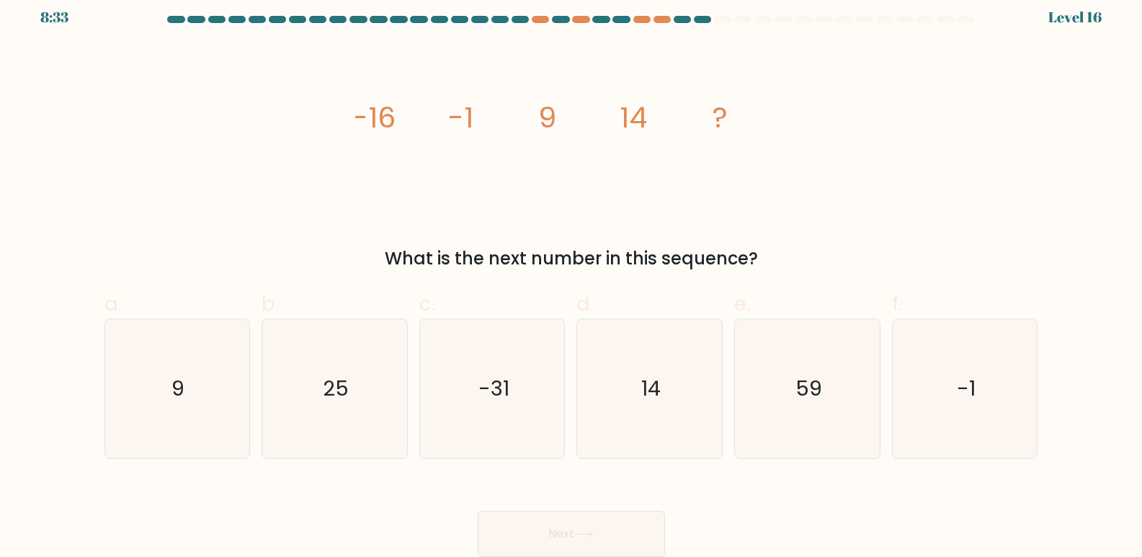
click at [267, 182] on div "image/svg+xml -16 -1 9 14 ? What is the next number in this sequence?" at bounding box center [571, 158] width 951 height 228
click at [645, 331] on icon "14" at bounding box center [649, 388] width 139 height 139
click at [572, 277] on input "d. 14" at bounding box center [571, 272] width 1 height 9
radio input "true"
click at [552, 516] on button "Next" at bounding box center [571, 534] width 187 height 46
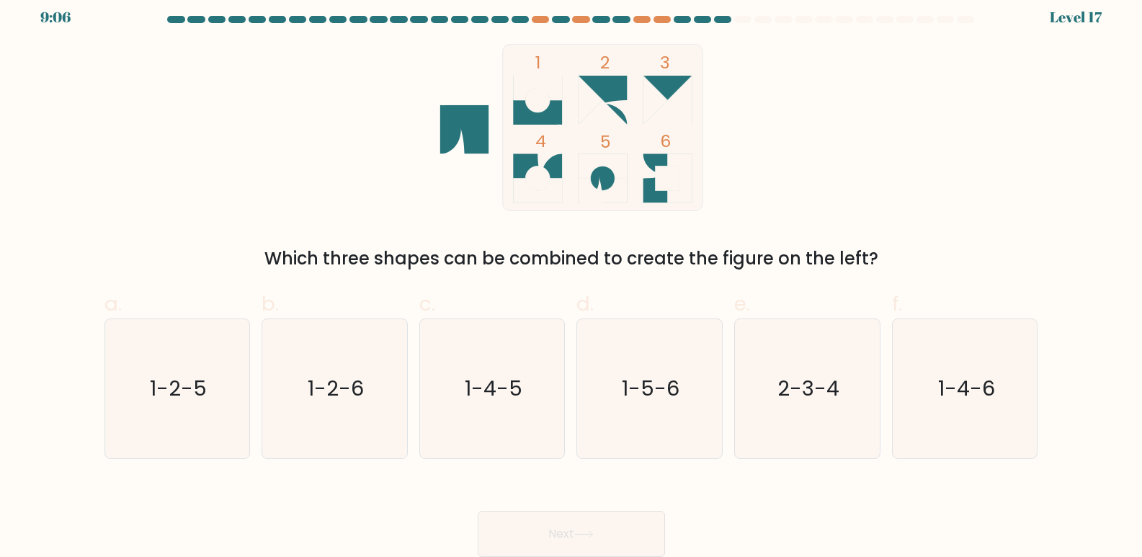
click at [309, 144] on div "1 2 3 4 5 6 Which three shapes can be combined to create the figure on the left?" at bounding box center [571, 158] width 951 height 228
click at [512, 414] on icon "1-4-5" at bounding box center [492, 388] width 139 height 139
click at [571, 277] on input "c. 1-4-5" at bounding box center [571, 272] width 1 height 9
radio input "true"
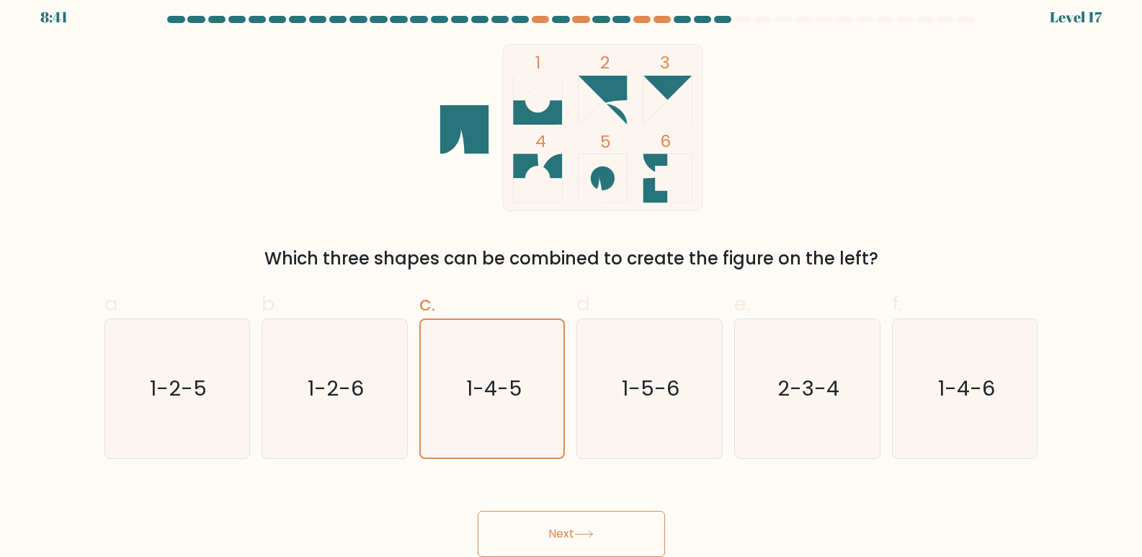
click at [545, 522] on button "Next" at bounding box center [571, 534] width 187 height 46
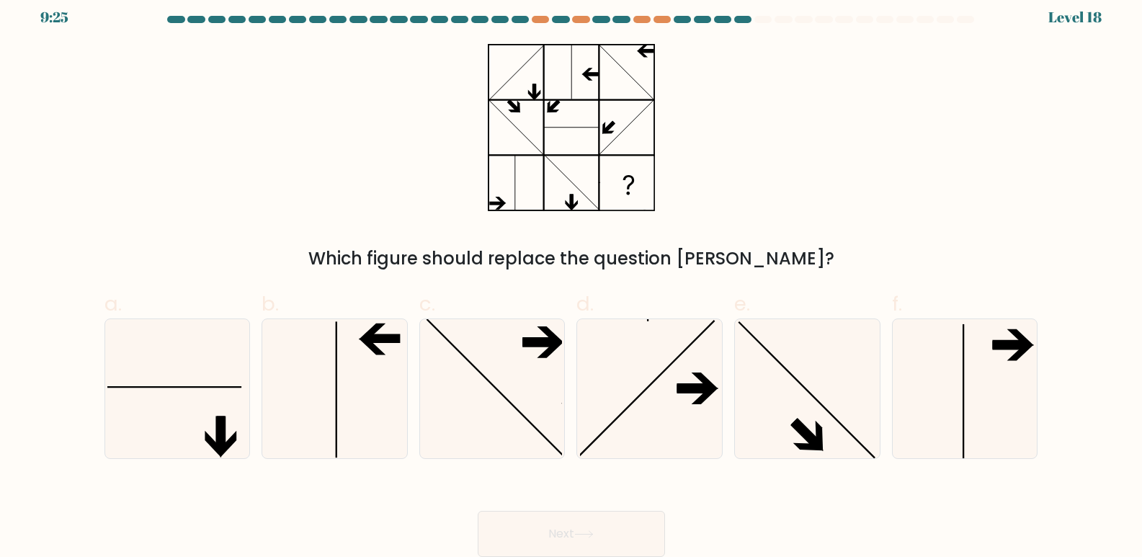
click at [369, 178] on div "Which figure should replace the question mark?" at bounding box center [571, 158] width 951 height 228
click at [605, 419] on icon at bounding box center [649, 388] width 139 height 139
click at [572, 277] on input "d." at bounding box center [571, 272] width 1 height 9
radio input "true"
click at [553, 523] on button "Next" at bounding box center [571, 534] width 187 height 46
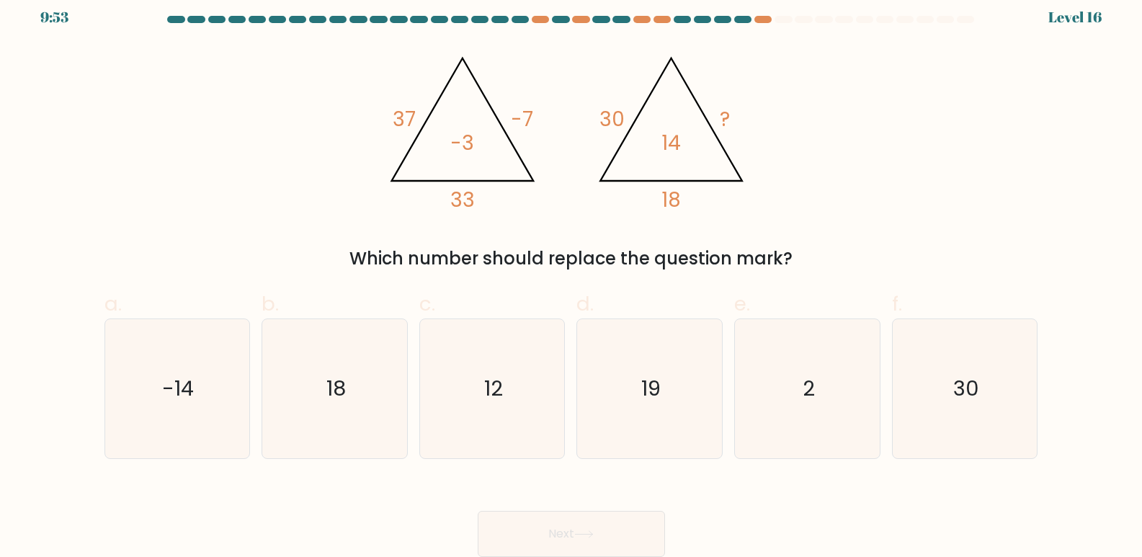
click at [303, 161] on div "@import url('https://fonts.googleapis.com/css?family=Abril+Fatface:400,100,100i…" at bounding box center [571, 158] width 951 height 228
click at [559, 94] on icon "@import url('https://fonts.googleapis.com/css?family=Abril+Fatface:400,100,100i…" at bounding box center [571, 127] width 384 height 167
click at [598, 132] on icon "@import url('https://fonts.googleapis.com/css?family=Abril+Fatface:400,100,100i…" at bounding box center [571, 127] width 384 height 167
click at [769, 406] on icon "2" at bounding box center [807, 388] width 139 height 139
click at [572, 277] on input "e. 2" at bounding box center [571, 272] width 1 height 9
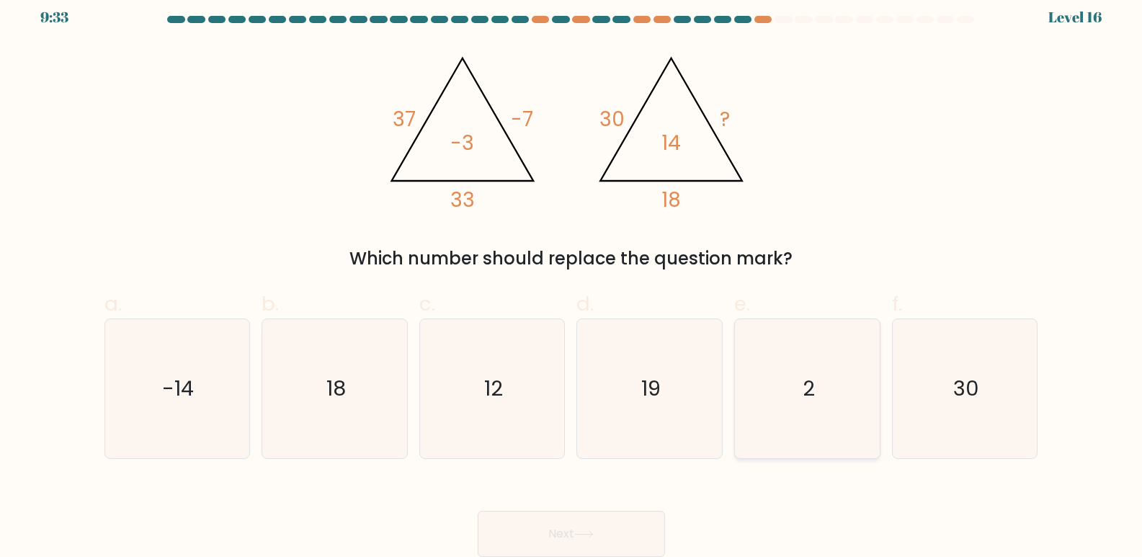
radio input "true"
click at [630, 516] on button "Next" at bounding box center [571, 534] width 187 height 46
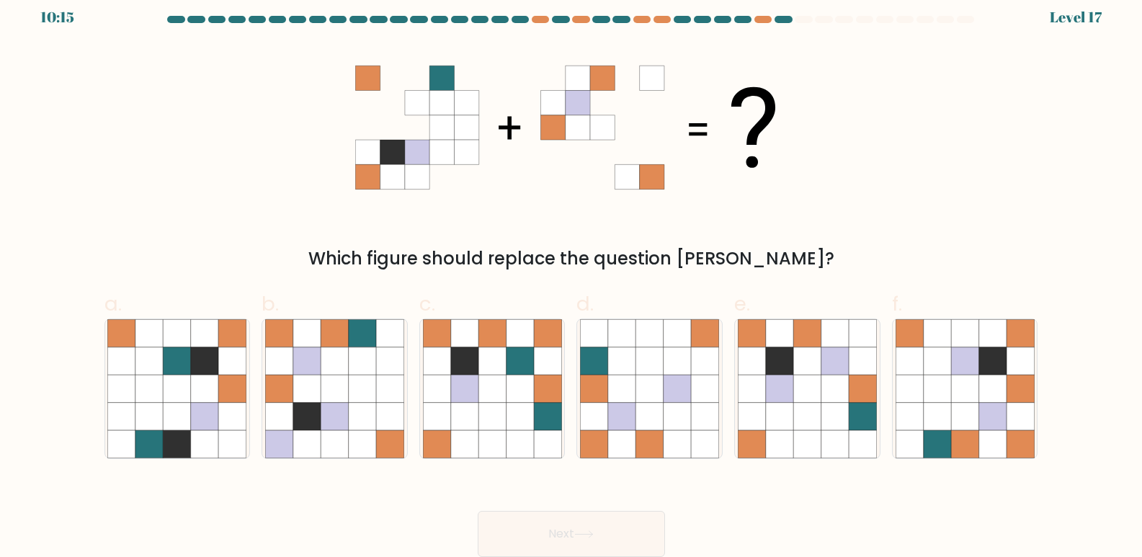
click at [939, 146] on div "Which figure should replace the question mark?" at bounding box center [571, 158] width 951 height 228
click at [980, 379] on icon at bounding box center [965, 388] width 139 height 139
click at [572, 277] on input "f." at bounding box center [571, 272] width 1 height 9
radio input "true"
click at [607, 528] on button "Next" at bounding box center [571, 534] width 187 height 46
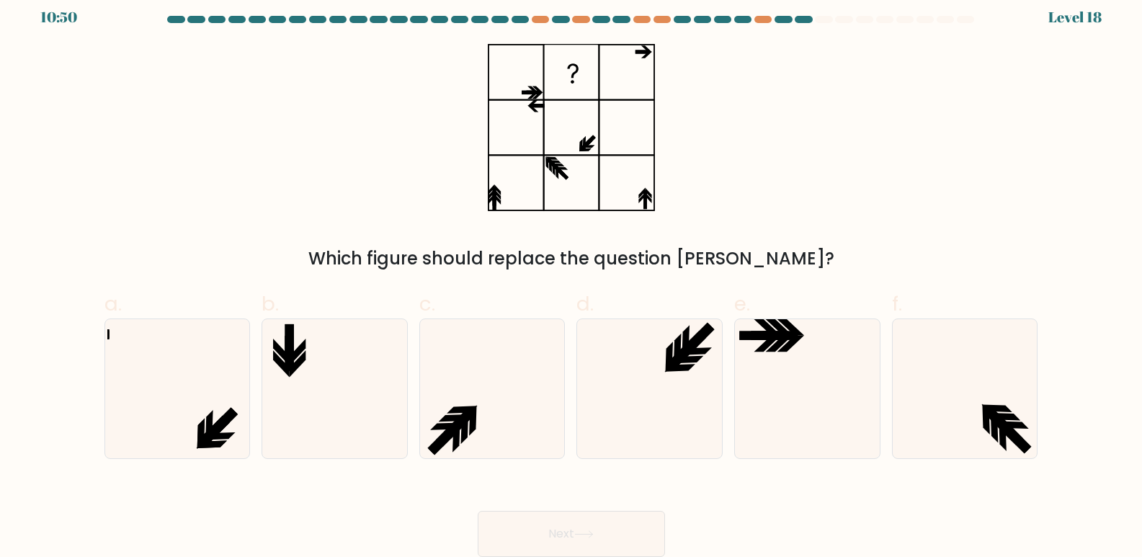
click at [212, 123] on div "Which figure should replace the question mark?" at bounding box center [571, 158] width 951 height 228
drag, startPoint x: 602, startPoint y: 410, endPoint x: 593, endPoint y: 440, distance: 31.5
click at [602, 411] on icon at bounding box center [649, 388] width 139 height 139
click at [572, 277] on input "d." at bounding box center [571, 272] width 1 height 9
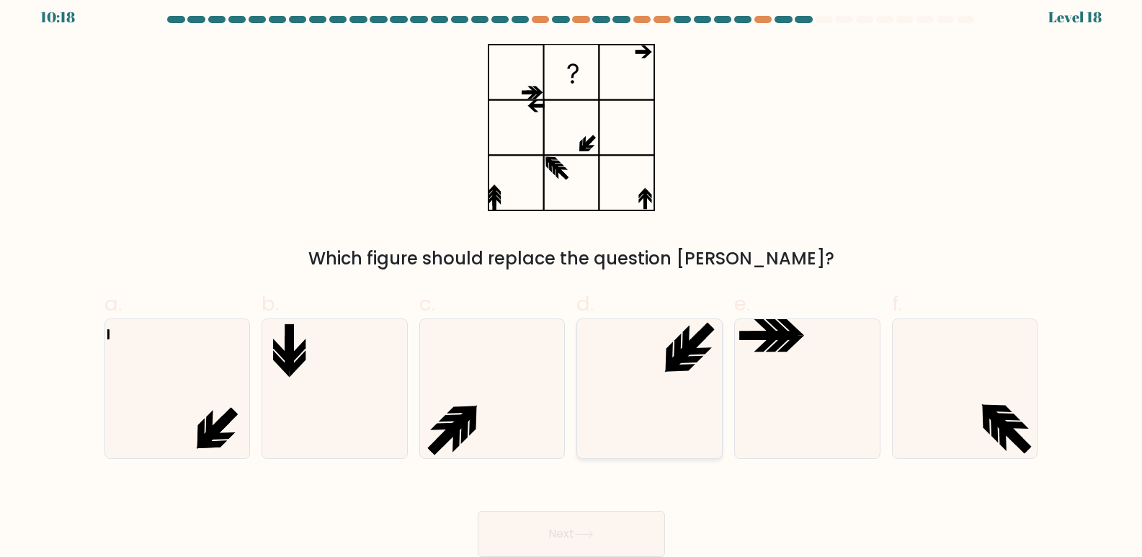
radio input "true"
click at [561, 536] on button "Next" at bounding box center [571, 534] width 187 height 46
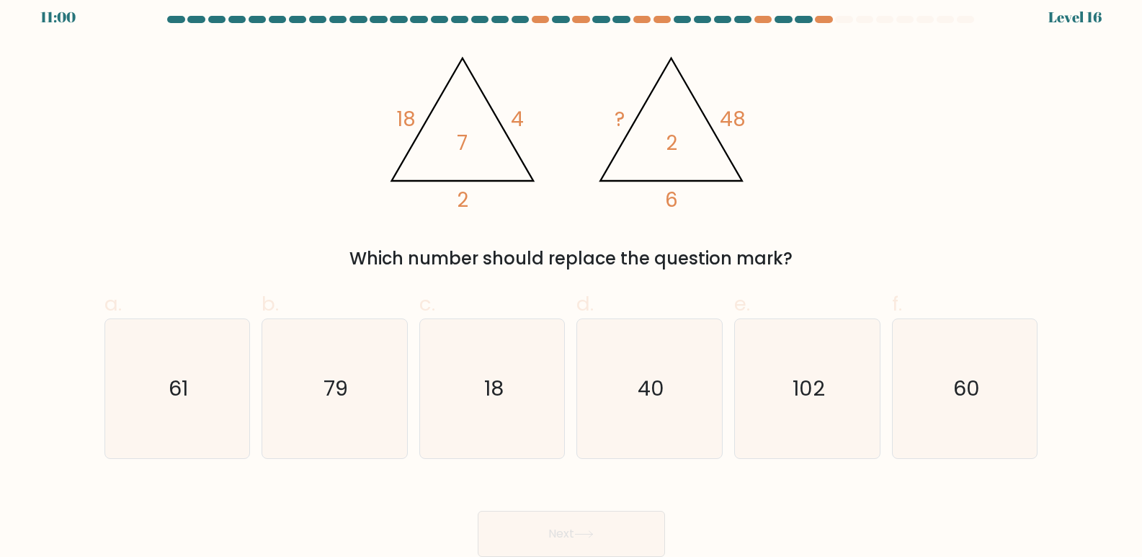
click at [877, 154] on div "@import url('https://fonts.googleapis.com/css?family=Abril+Fatface:400,100,100i…" at bounding box center [571, 158] width 951 height 228
click at [868, 174] on div "@import url('https://fonts.googleapis.com/css?family=Abril+Fatface:400,100,100i…" at bounding box center [571, 158] width 951 height 228
click at [30, 221] on form at bounding box center [571, 286] width 1142 height 541
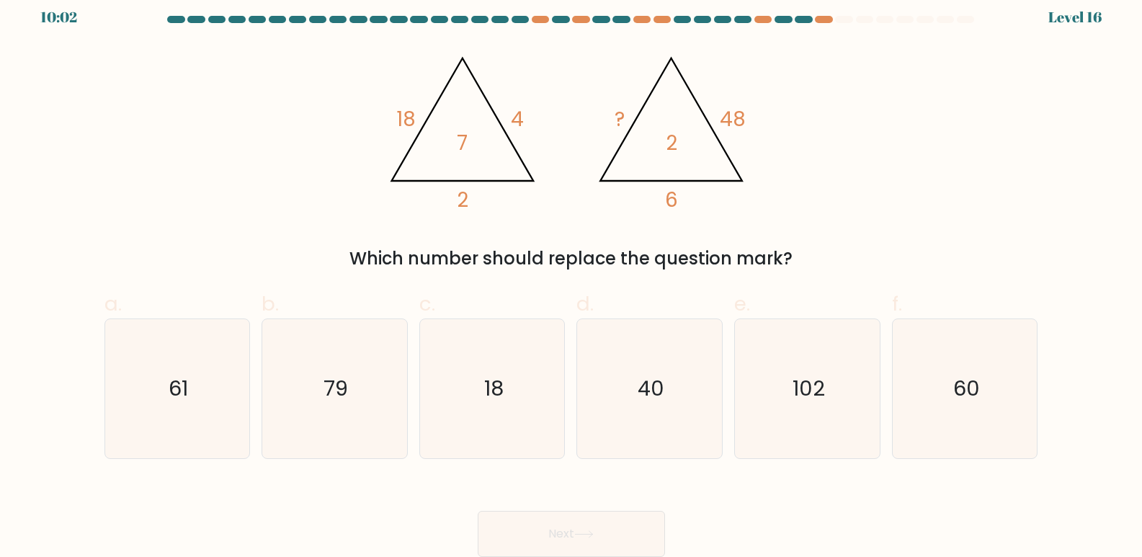
click at [84, 163] on form at bounding box center [571, 286] width 1142 height 541
click at [777, 184] on div "@import url('https://fonts.googleapis.com/css?family=Abril+Fatface:400,100,100i…" at bounding box center [571, 158] width 951 height 228
click at [777, 218] on div "@import url('https://fonts.googleapis.com/css?family=Abril+Fatface:400,100,100i…" at bounding box center [571, 158] width 951 height 228
click at [937, 401] on icon "60" at bounding box center [965, 388] width 139 height 139
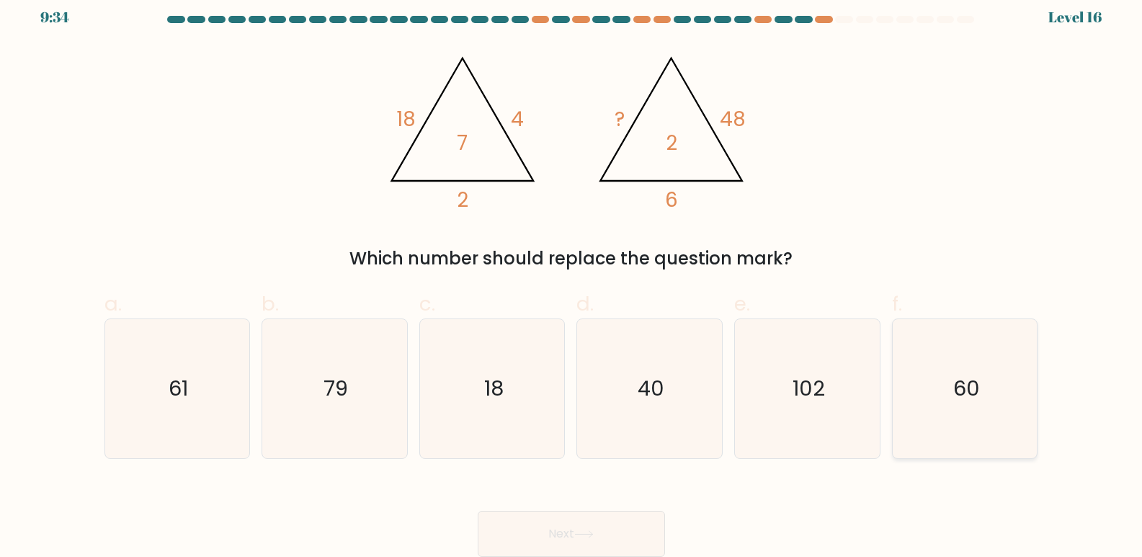
click at [572, 277] on input "f. 60" at bounding box center [571, 272] width 1 height 9
radio input "true"
click at [588, 536] on icon at bounding box center [583, 534] width 19 height 8
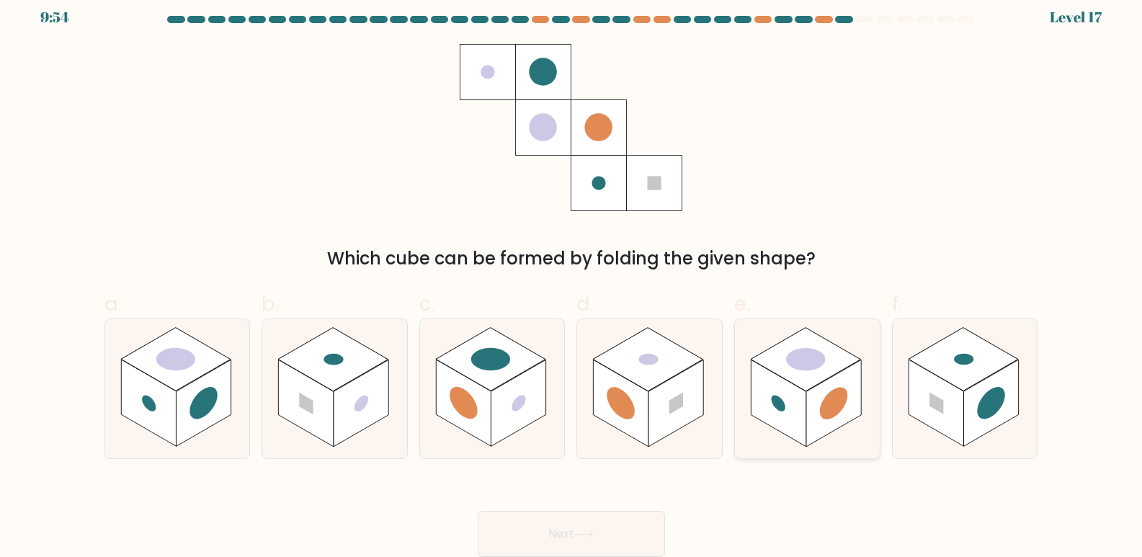
click at [818, 432] on rect at bounding box center [833, 403] width 55 height 87
click at [572, 277] on input "e." at bounding box center [571, 272] width 1 height 9
radio input "true"
click at [532, 537] on button "Next" at bounding box center [571, 534] width 187 height 46
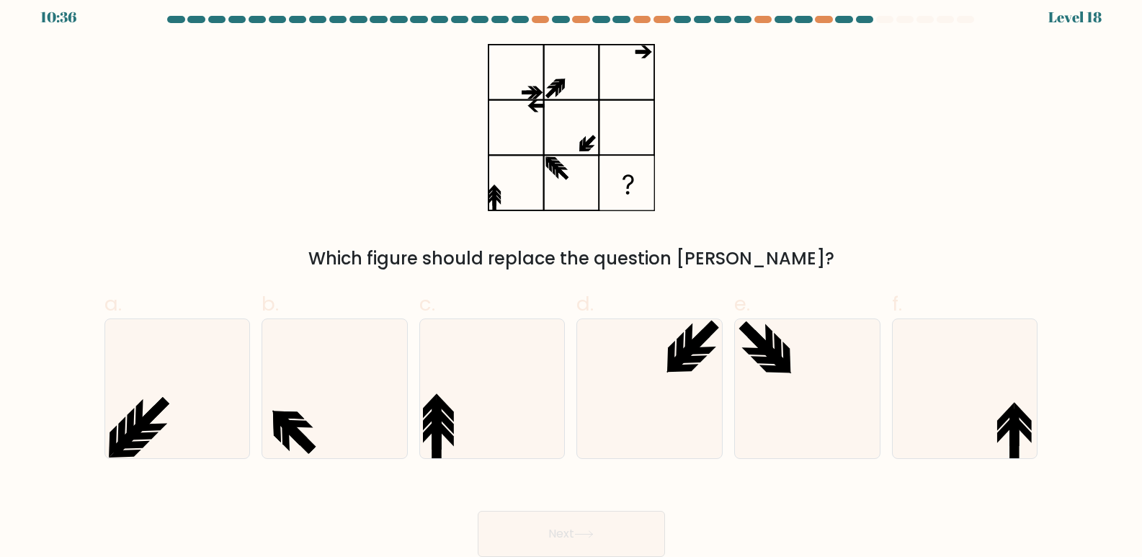
click at [1046, 141] on div "Which figure should replace the question mark?" at bounding box center [571, 158] width 951 height 228
click at [929, 420] on icon at bounding box center [965, 388] width 139 height 139
click at [572, 277] on input "f." at bounding box center [571, 272] width 1 height 9
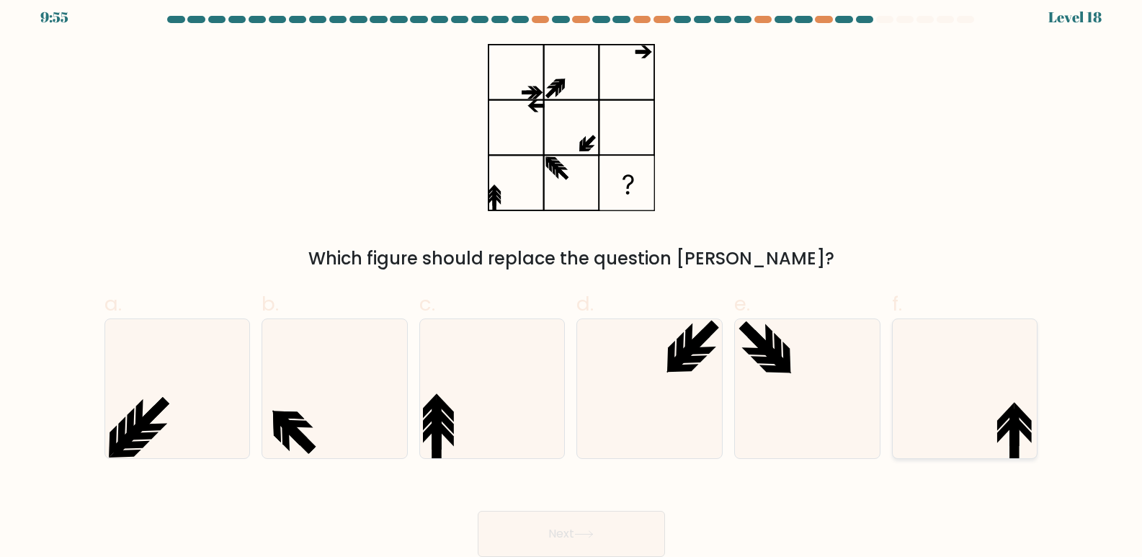
radio input "true"
click at [633, 525] on button "Next" at bounding box center [571, 534] width 187 height 46
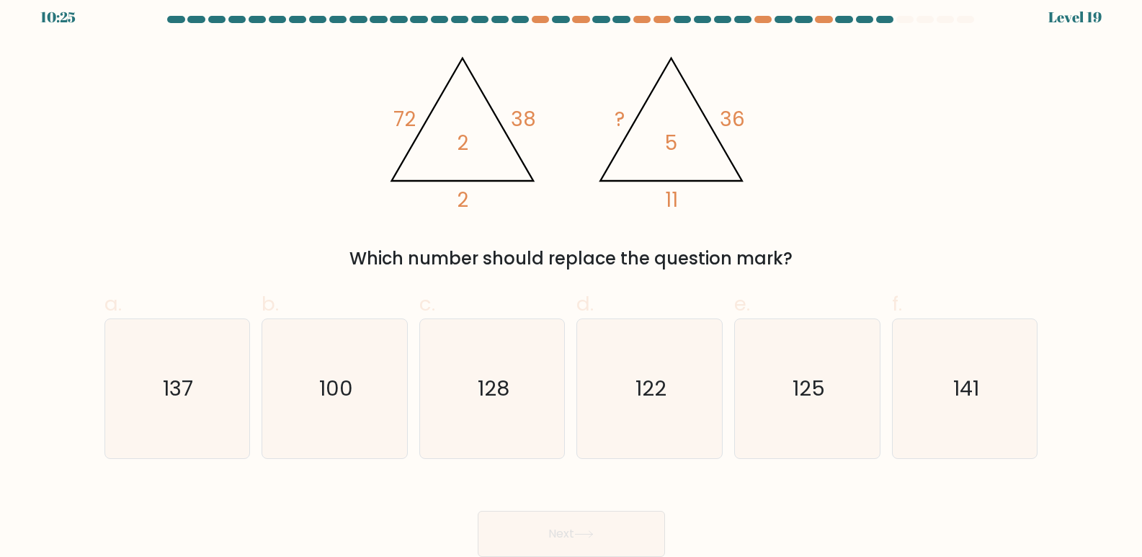
click at [798, 177] on div "@import url('https://fonts.googleapis.com/css?family=Abril+Fatface:400,100,100i…" at bounding box center [571, 158] width 951 height 228
click at [648, 287] on div "a. 137 b. 100" at bounding box center [571, 368] width 945 height 182
click at [606, 289] on label "d. 122" at bounding box center [649, 374] width 146 height 170
click at [572, 277] on input "d. 122" at bounding box center [571, 272] width 1 height 9
radio input "true"
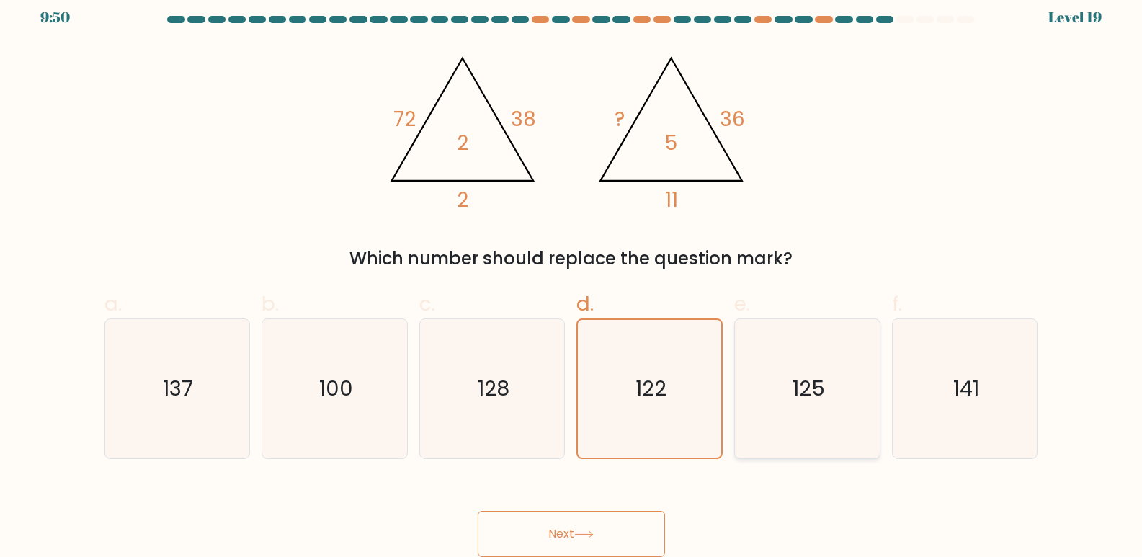
click at [771, 383] on icon "125" at bounding box center [807, 388] width 139 height 139
click at [572, 277] on input "e. 125" at bounding box center [571, 272] width 1 height 9
radio input "true"
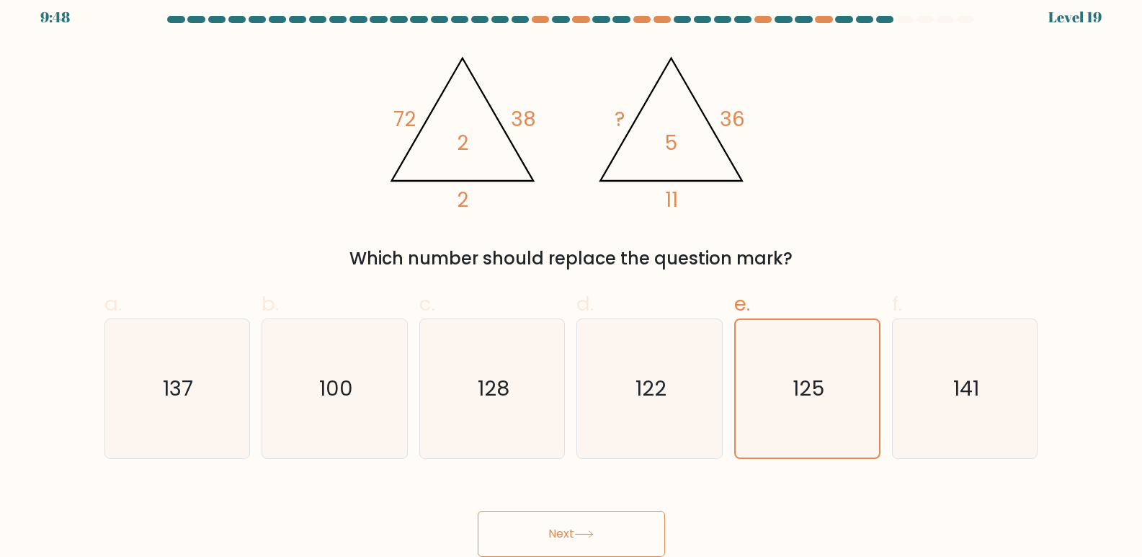
click at [555, 532] on button "Next" at bounding box center [571, 534] width 187 height 46
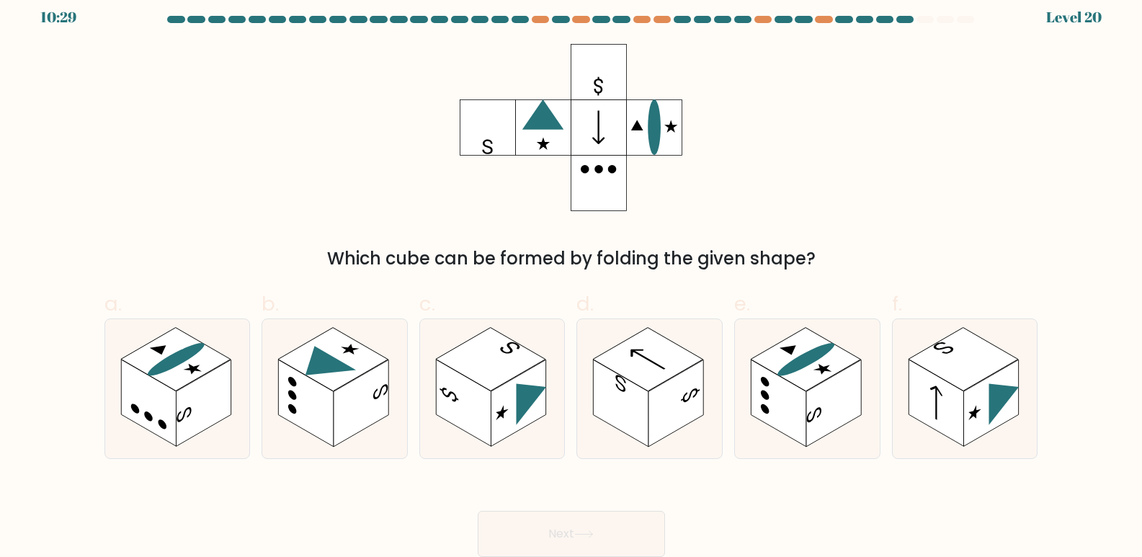
click at [143, 215] on div "Which cube can be formed by folding the given shape?" at bounding box center [571, 158] width 951 height 228
click at [378, 433] on icon at bounding box center [334, 388] width 145 height 139
click at [571, 277] on input "b." at bounding box center [571, 272] width 1 height 9
radio input "true"
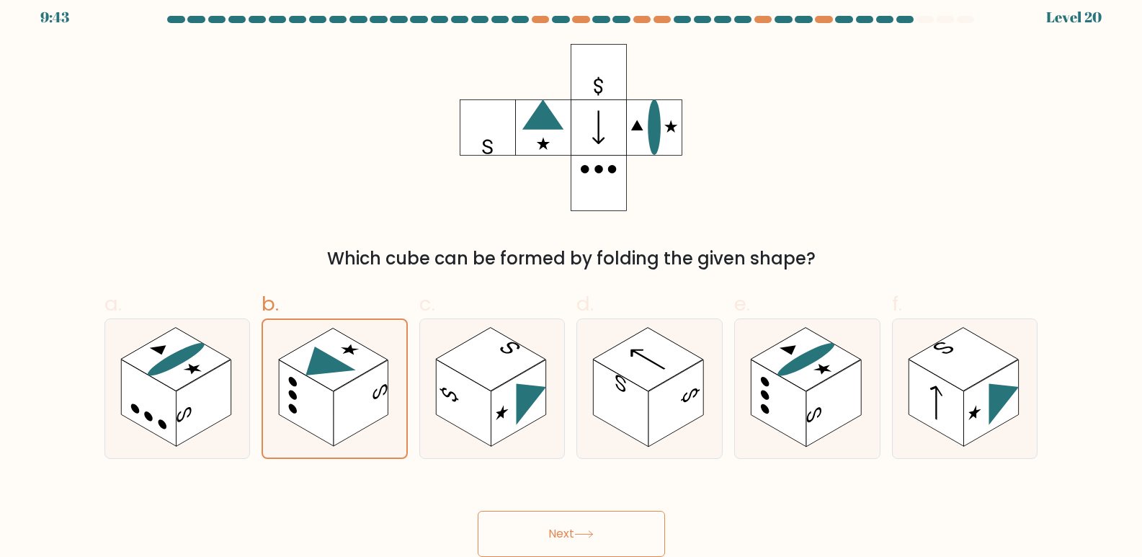
click at [550, 535] on button "Next" at bounding box center [571, 534] width 187 height 46
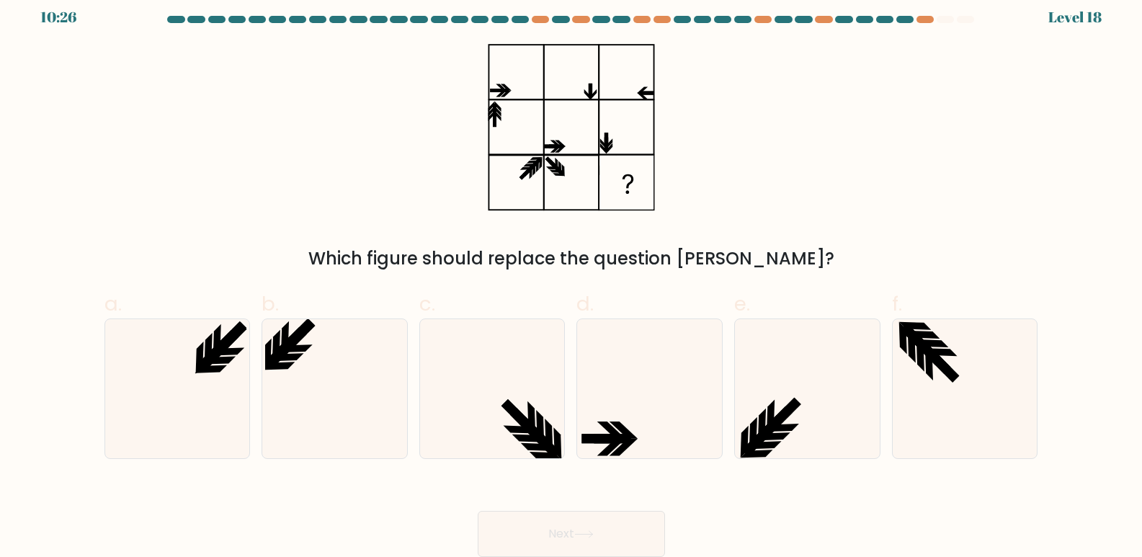
click at [478, 511] on button "Next" at bounding box center [571, 534] width 187 height 46
click at [571, 268] on input "b." at bounding box center [571, 272] width 1 height 9
radio input "true"
click at [591, 527] on button "Next" at bounding box center [571, 534] width 187 height 46
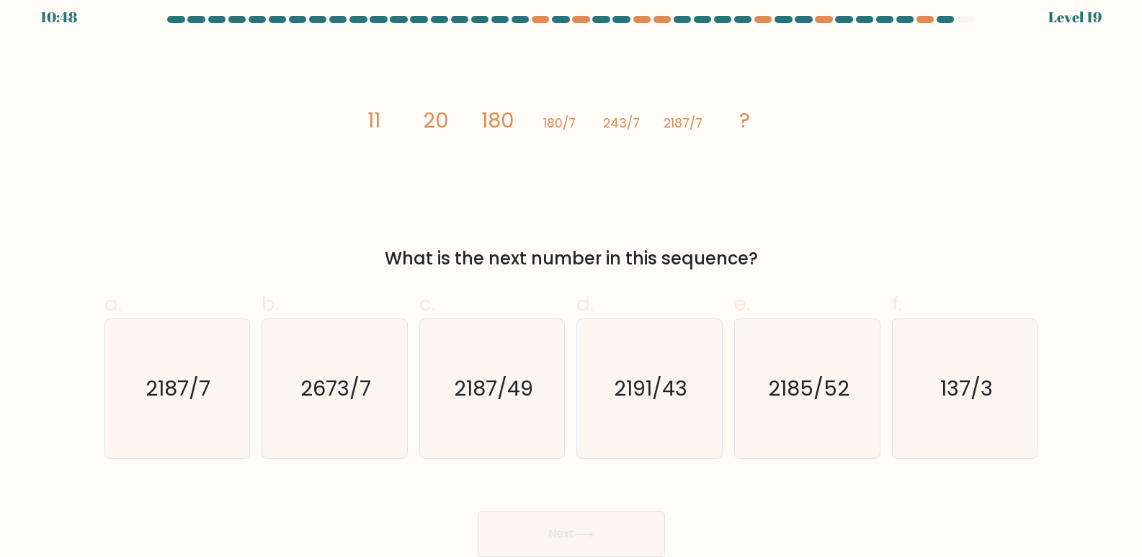
click at [328, 234] on div "image/svg+xml 11 20 180 180/7 243/7 2187/7 ? What is the next number in this se…" at bounding box center [571, 158] width 951 height 228
click at [303, 414] on icon "2673/7" at bounding box center [334, 388] width 139 height 139
click at [571, 277] on input "b. 2673/7" at bounding box center [571, 272] width 1 height 9
radio input "true"
click at [635, 527] on button "Next" at bounding box center [571, 534] width 187 height 46
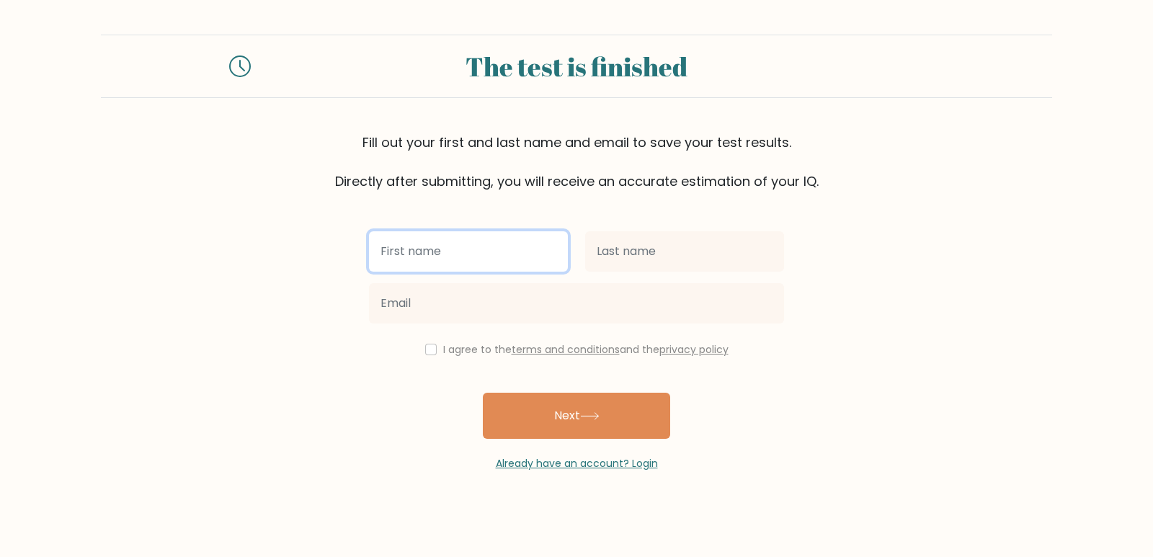
click at [491, 246] on input "text" at bounding box center [468, 251] width 199 height 40
type input "234"
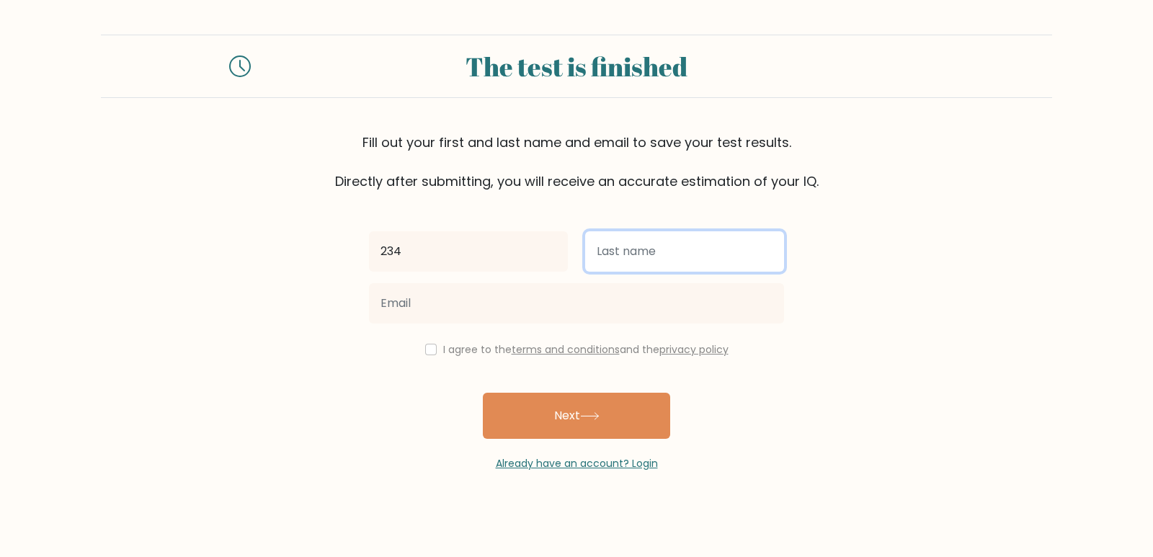
click at [648, 246] on input "text" at bounding box center [684, 251] width 199 height 40
type input "42"
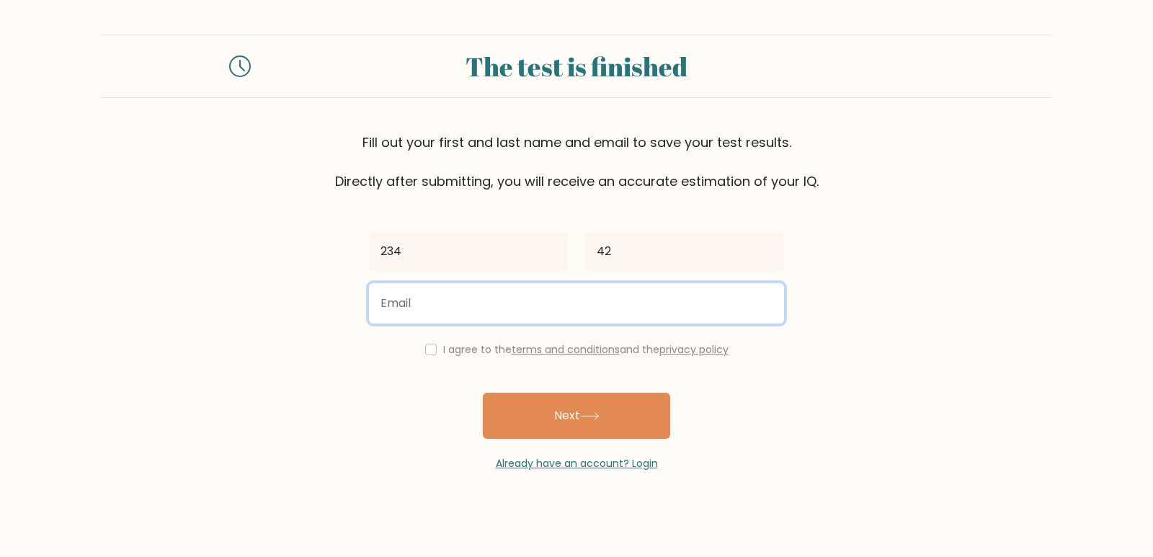
click at [440, 305] on input "email" at bounding box center [576, 303] width 415 height 40
type input "4223424232@GMAIL.COM"
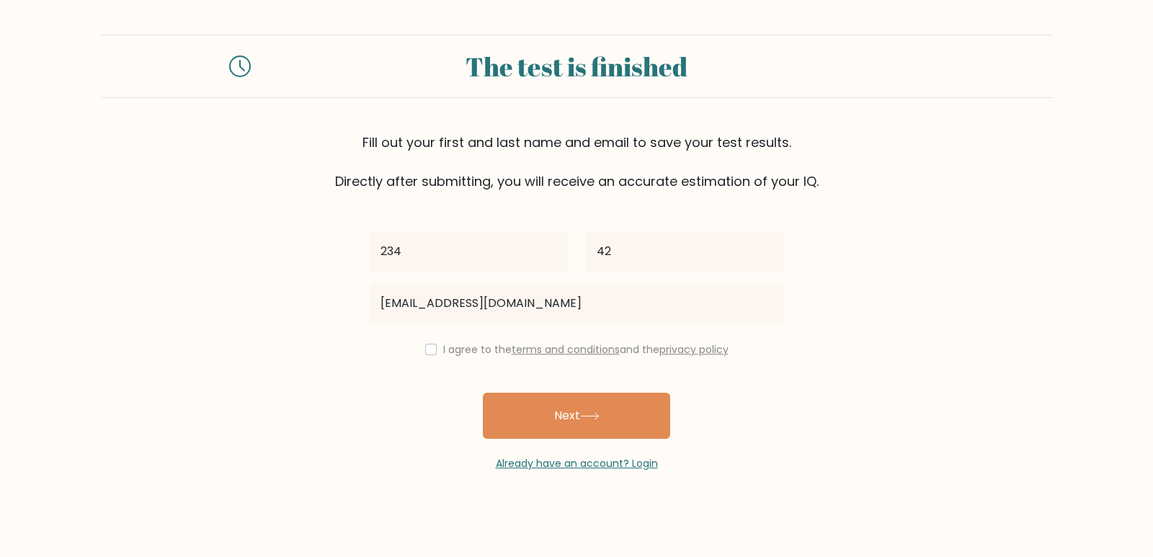
click at [476, 346] on label "I agree to the terms and conditions and the privacy policy" at bounding box center [585, 349] width 285 height 14
click at [429, 348] on input "checkbox" at bounding box center [431, 350] width 12 height 12
checkbox input "true"
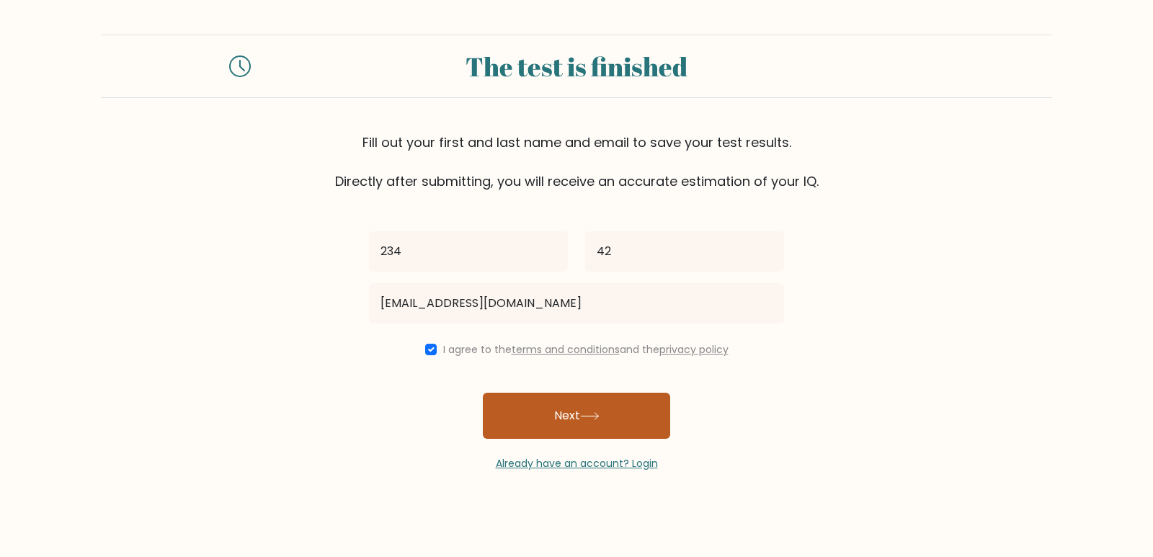
click at [530, 412] on button "Next" at bounding box center [576, 416] width 187 height 46
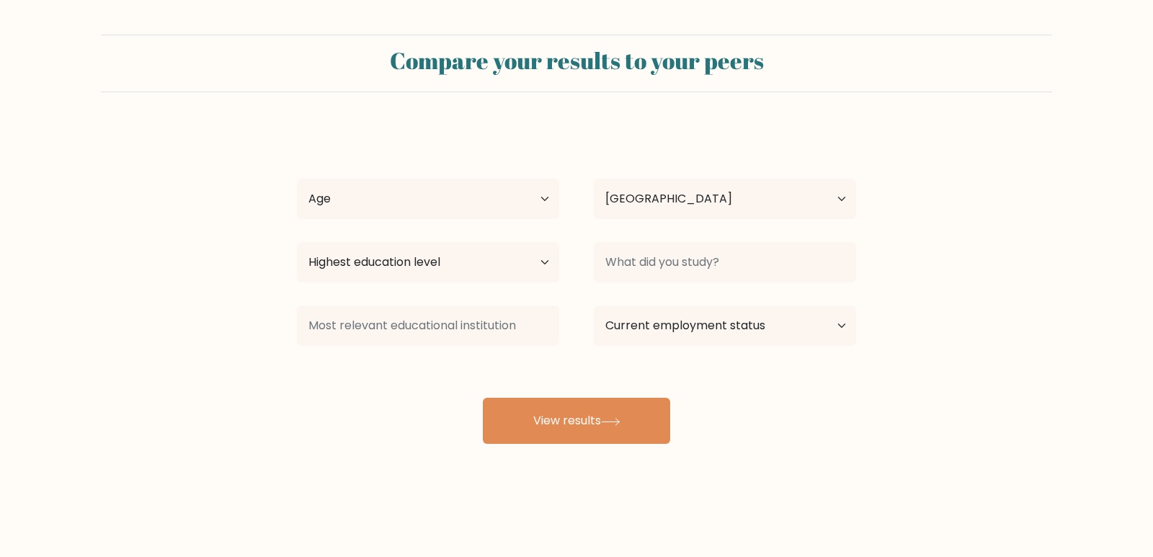
select select "VN"
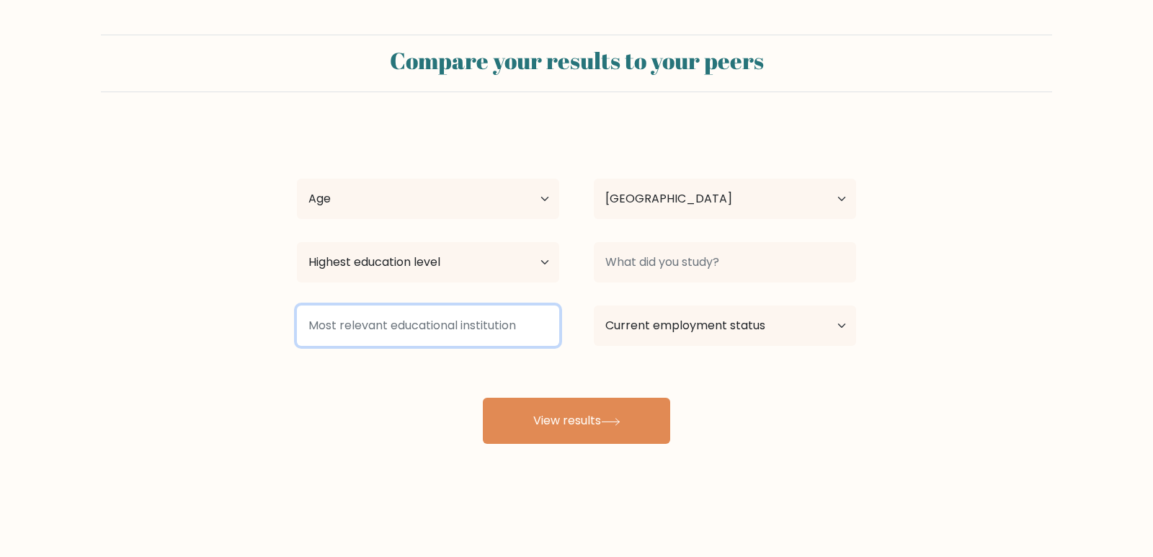
click at [398, 328] on input at bounding box center [428, 325] width 262 height 40
type input "4"
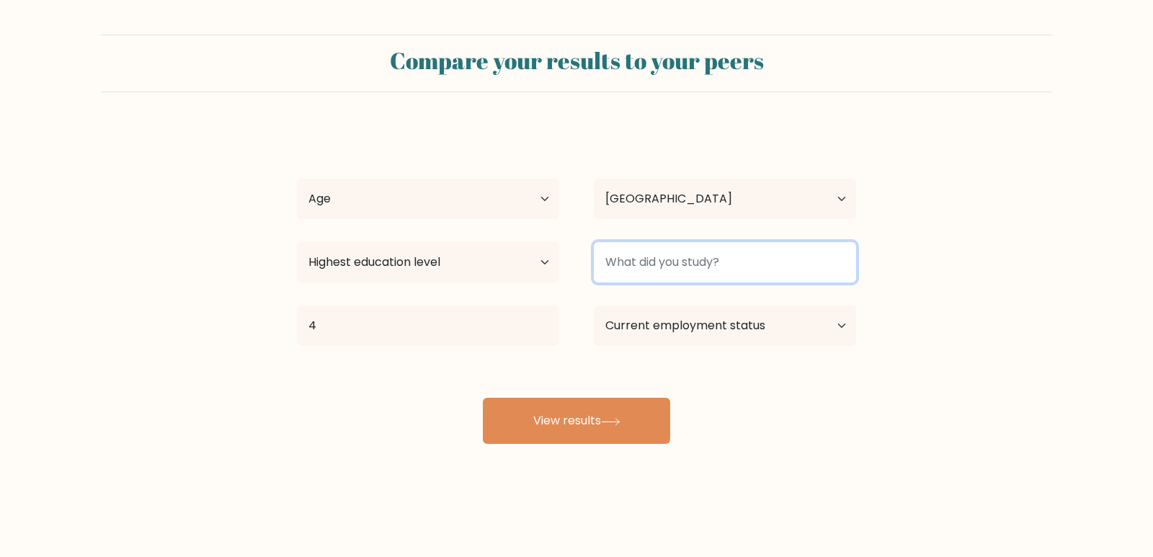
click at [684, 269] on input at bounding box center [725, 262] width 262 height 40
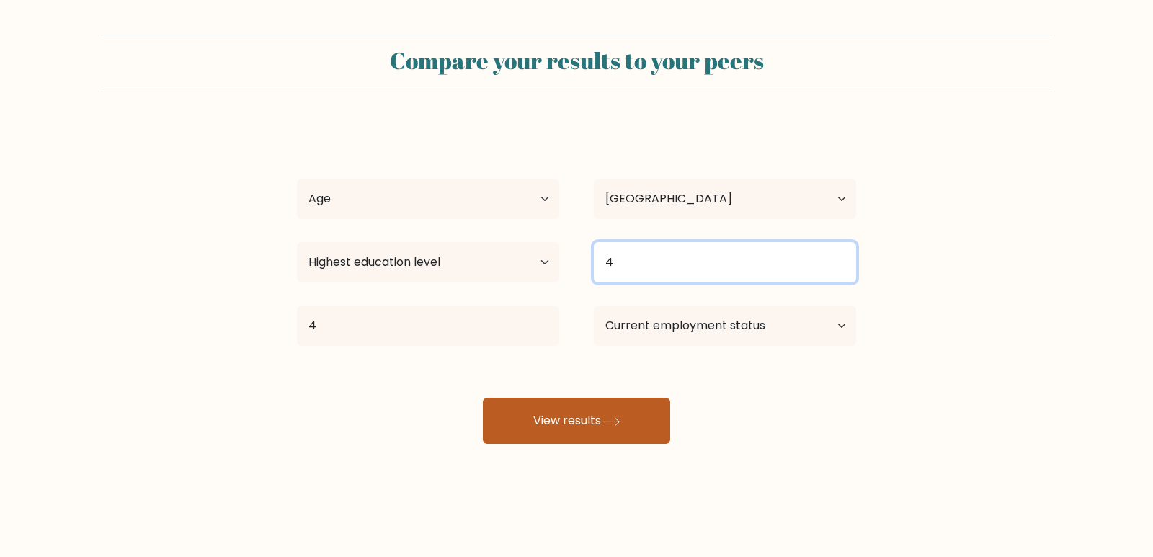
type input "4"
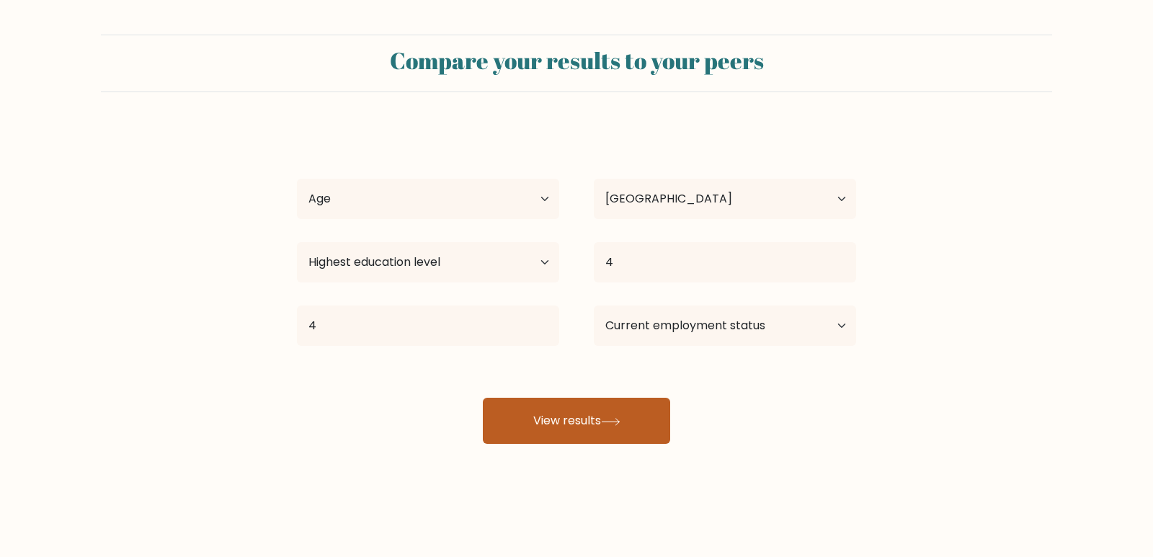
click at [537, 412] on button "View results" at bounding box center [576, 421] width 187 height 46
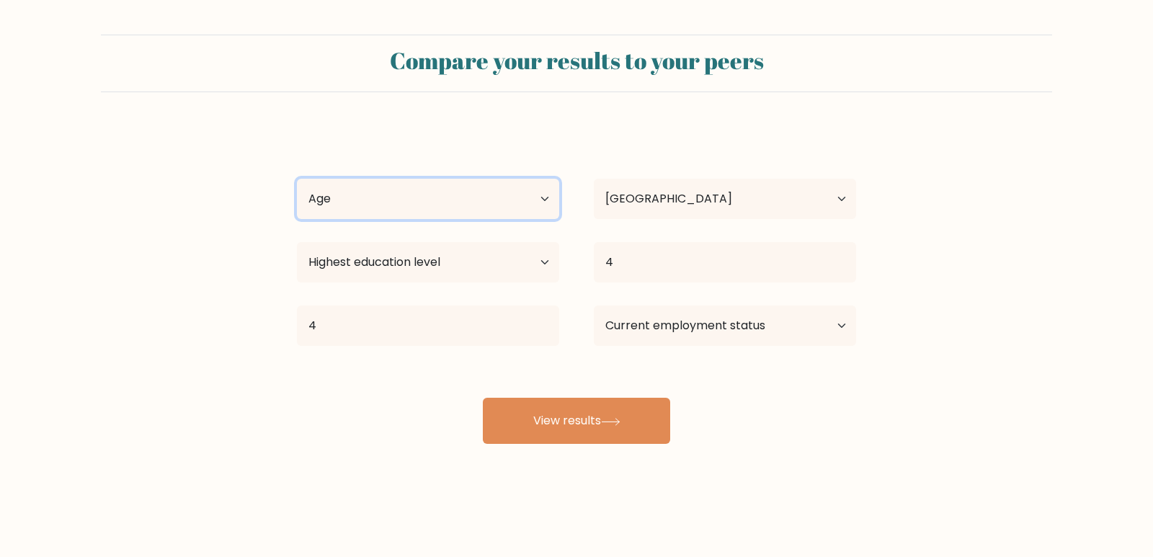
drag, startPoint x: 361, startPoint y: 182, endPoint x: 365, endPoint y: 189, distance: 8.1
click at [361, 182] on select "Age Under 18 years old 18-24 years old 25-34 years old 35-44 years old 45-54 ye…" at bounding box center [428, 199] width 262 height 40
select select "min_18"
click at [297, 179] on select "Age Under 18 years old 18-24 years old 25-34 years old 35-44 years old 45-54 ye…" at bounding box center [428, 199] width 262 height 40
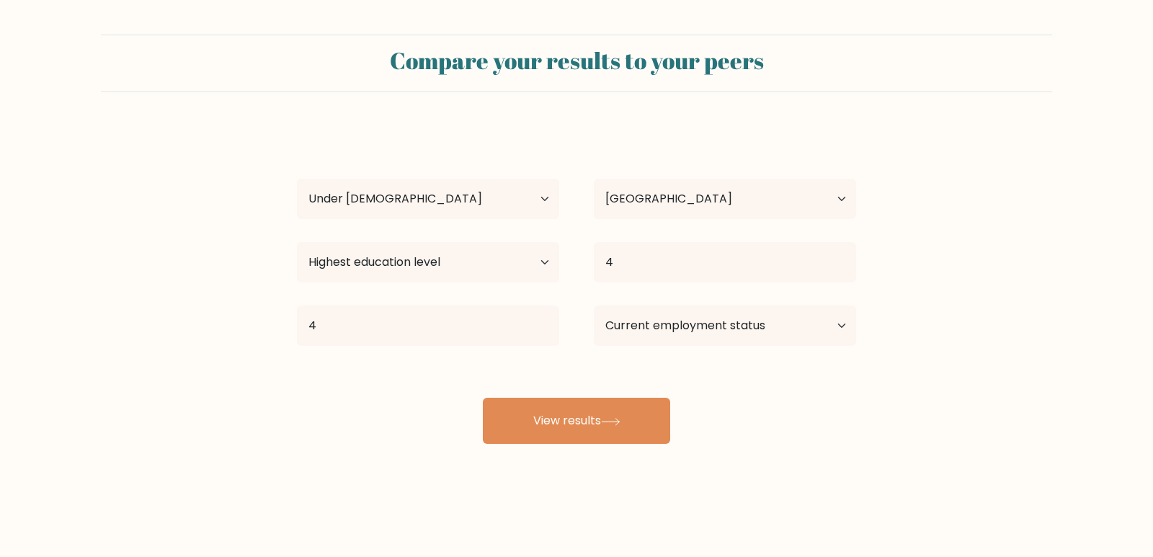
click at [496, 393] on div "234 42 Age Under 18 years old 18-24 years old 25-34 years old 35-44 years old 4…" at bounding box center [576, 285] width 576 height 317
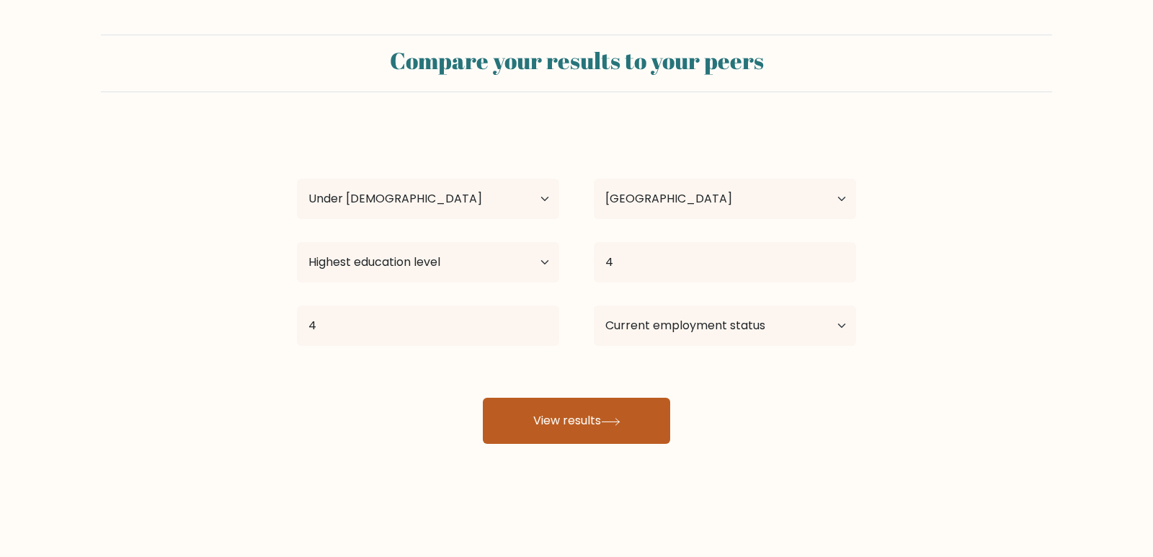
click at [498, 415] on button "View results" at bounding box center [576, 421] width 187 height 46
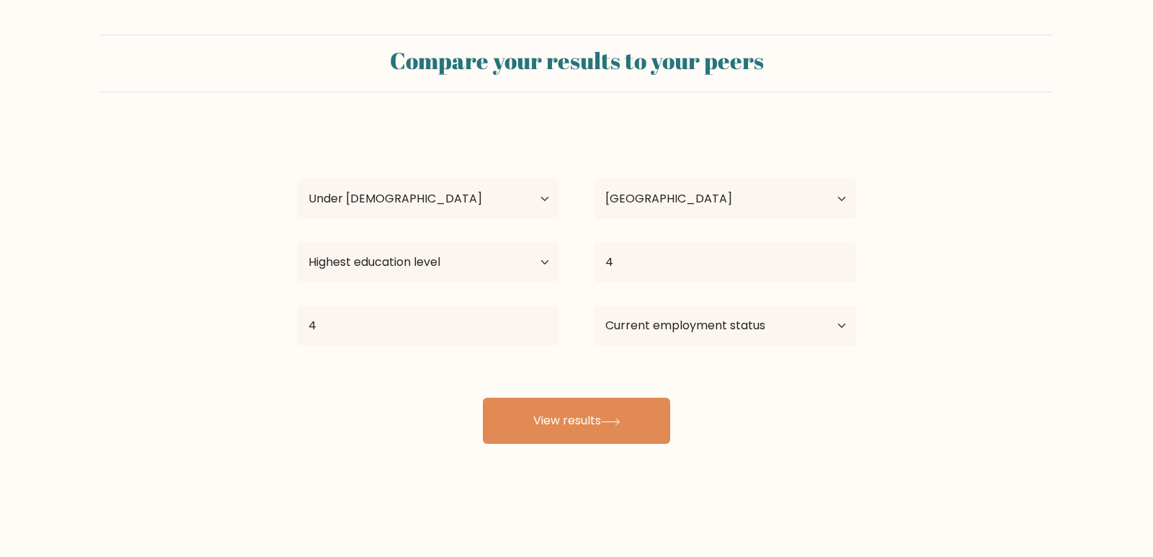
click at [398, 284] on div "Highest education level No schooling Primary Lower Secondary Upper Secondary Oc…" at bounding box center [428, 262] width 297 height 52
click at [410, 274] on select "Highest education level No schooling Primary Lower Secondary Upper Secondary Oc…" at bounding box center [428, 262] width 262 height 40
select select "no_schooling"
click at [297, 242] on select "Highest education level No schooling Primary Lower Secondary Upper Secondary Oc…" at bounding box center [428, 262] width 262 height 40
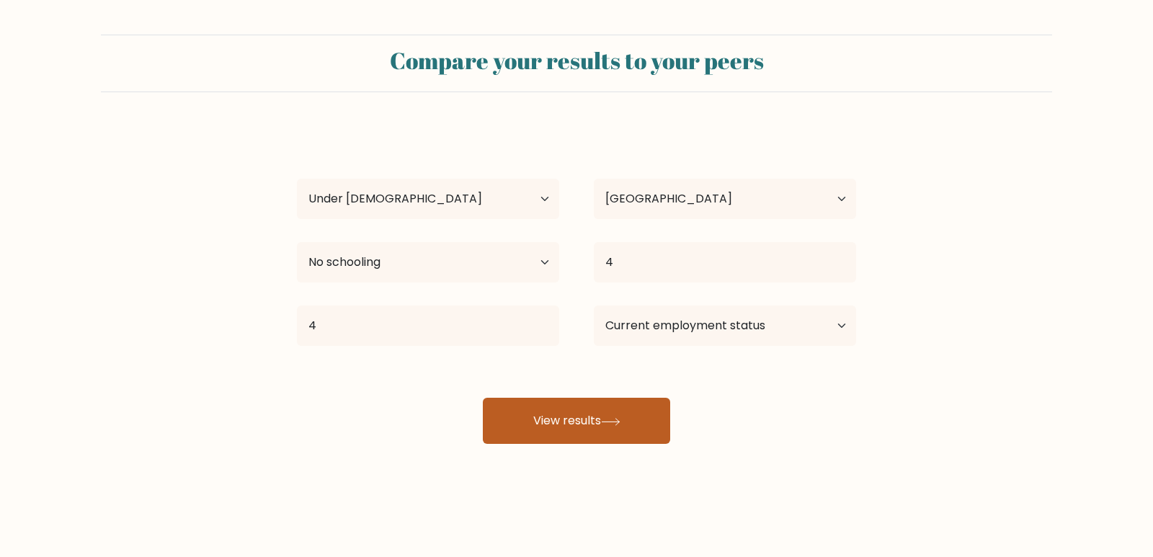
click at [581, 414] on button "View results" at bounding box center [576, 421] width 187 height 46
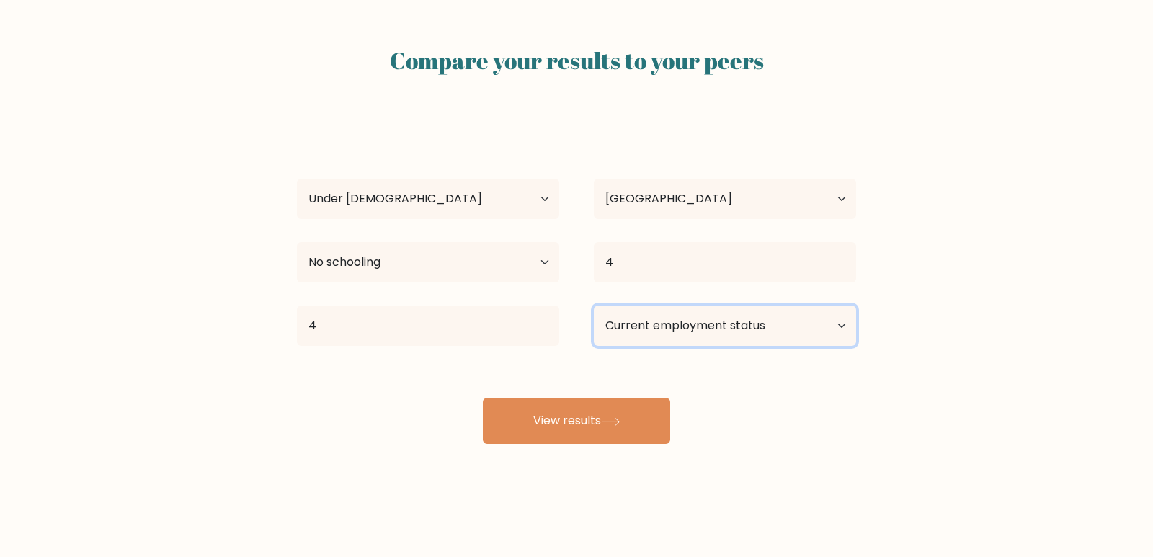
click at [855, 313] on select "Current employment status Employed Student Retired Other / prefer not to answer" at bounding box center [725, 325] width 262 height 40
select select "employed"
click at [594, 305] on select "Current employment status Employed Student Retired Other / prefer not to answer" at bounding box center [725, 325] width 262 height 40
click at [586, 429] on div "234 42 Age Under 18 years old 18-24 years old 25-34 years old 35-44 years old 4…" at bounding box center [576, 285] width 576 height 317
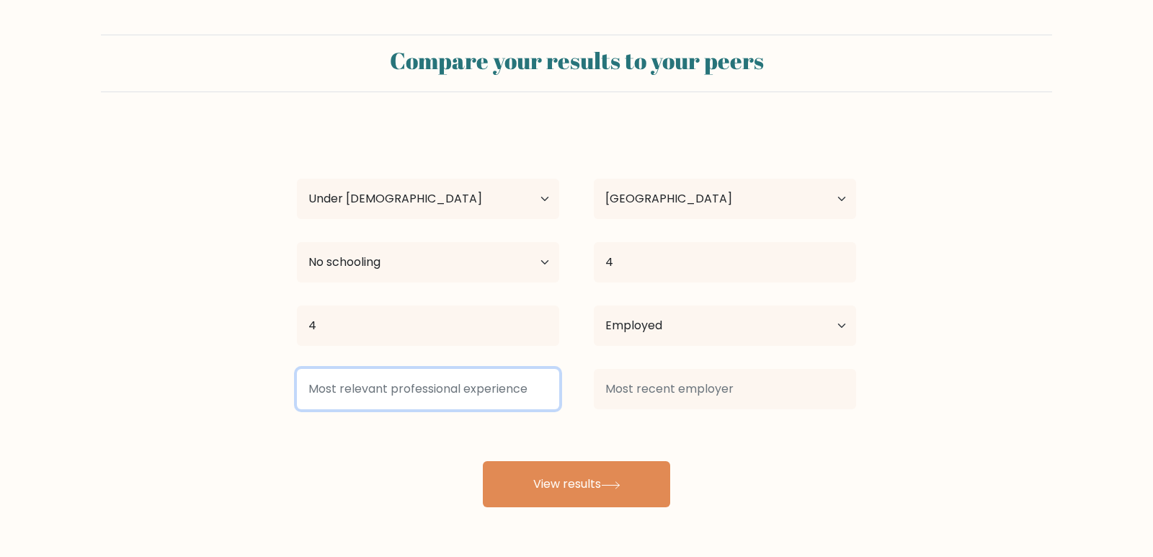
click at [493, 387] on input at bounding box center [428, 389] width 262 height 40
type input "4"
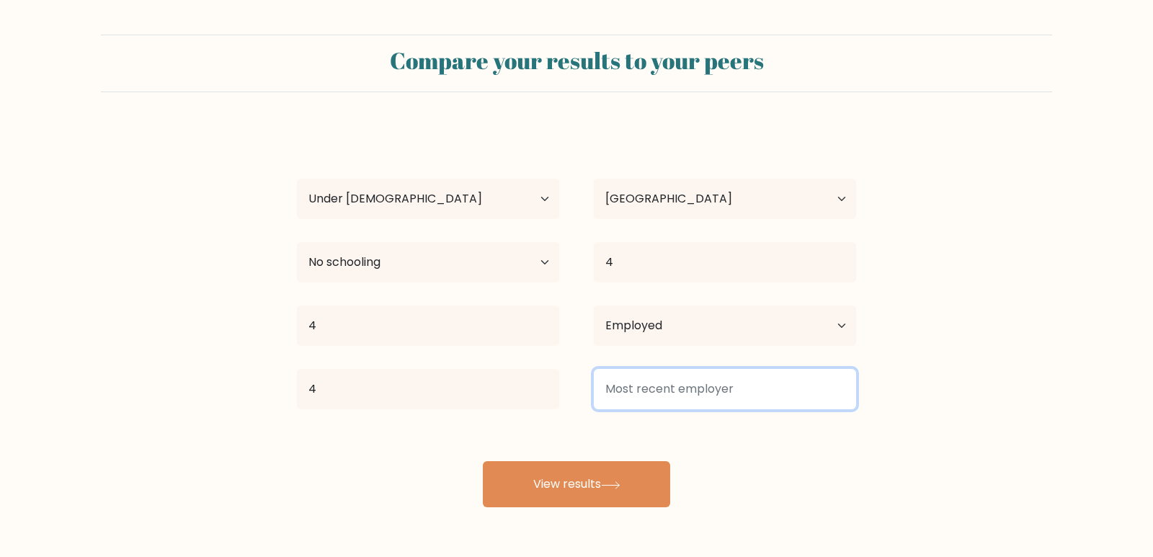
click at [753, 388] on input at bounding box center [725, 389] width 262 height 40
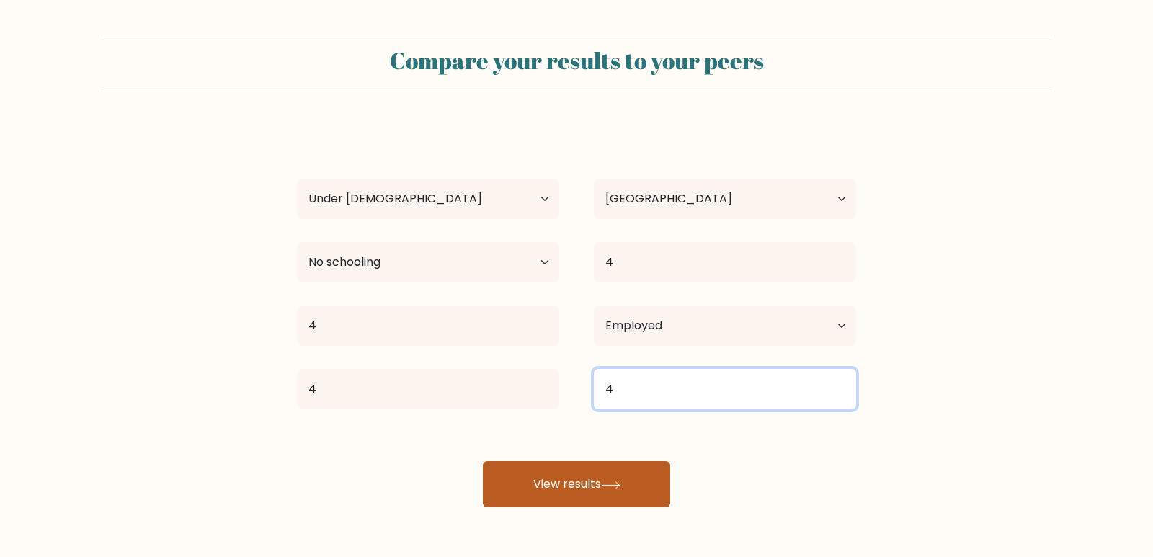
type input "4"
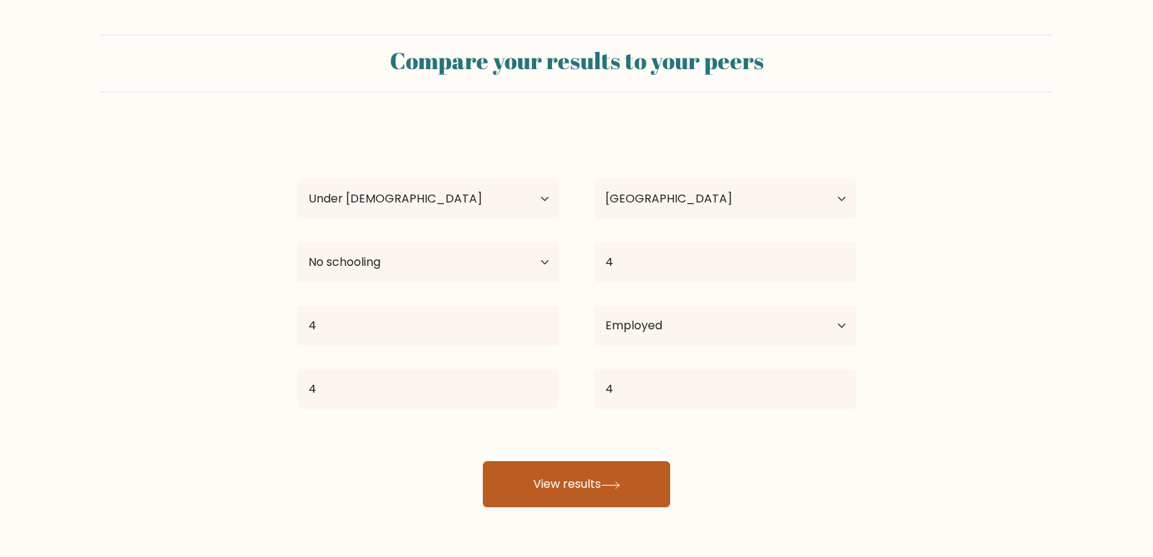
click at [545, 506] on button "View results" at bounding box center [576, 484] width 187 height 46
